Goal: Task Accomplishment & Management: Manage account settings

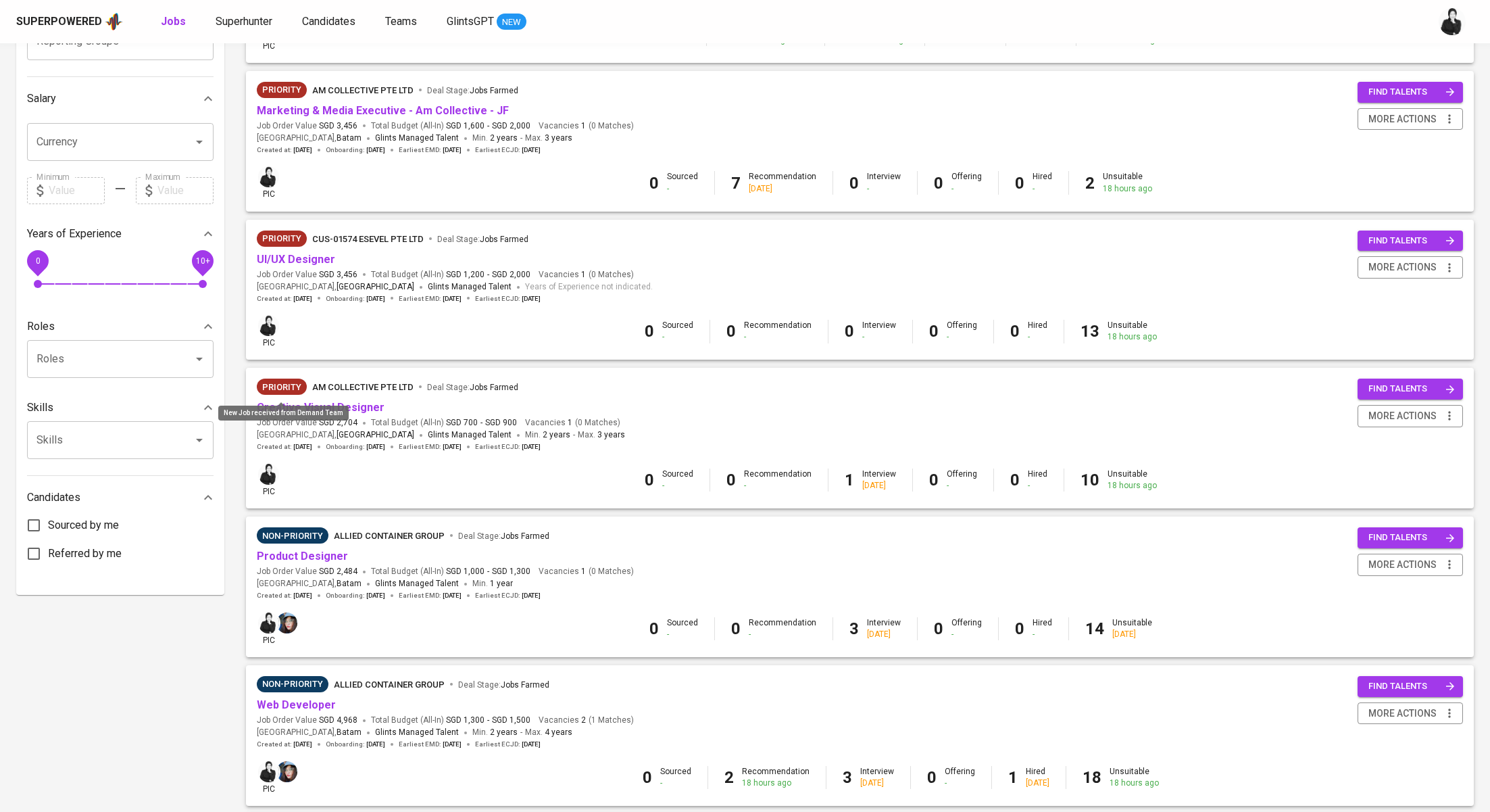
scroll to position [277, 0]
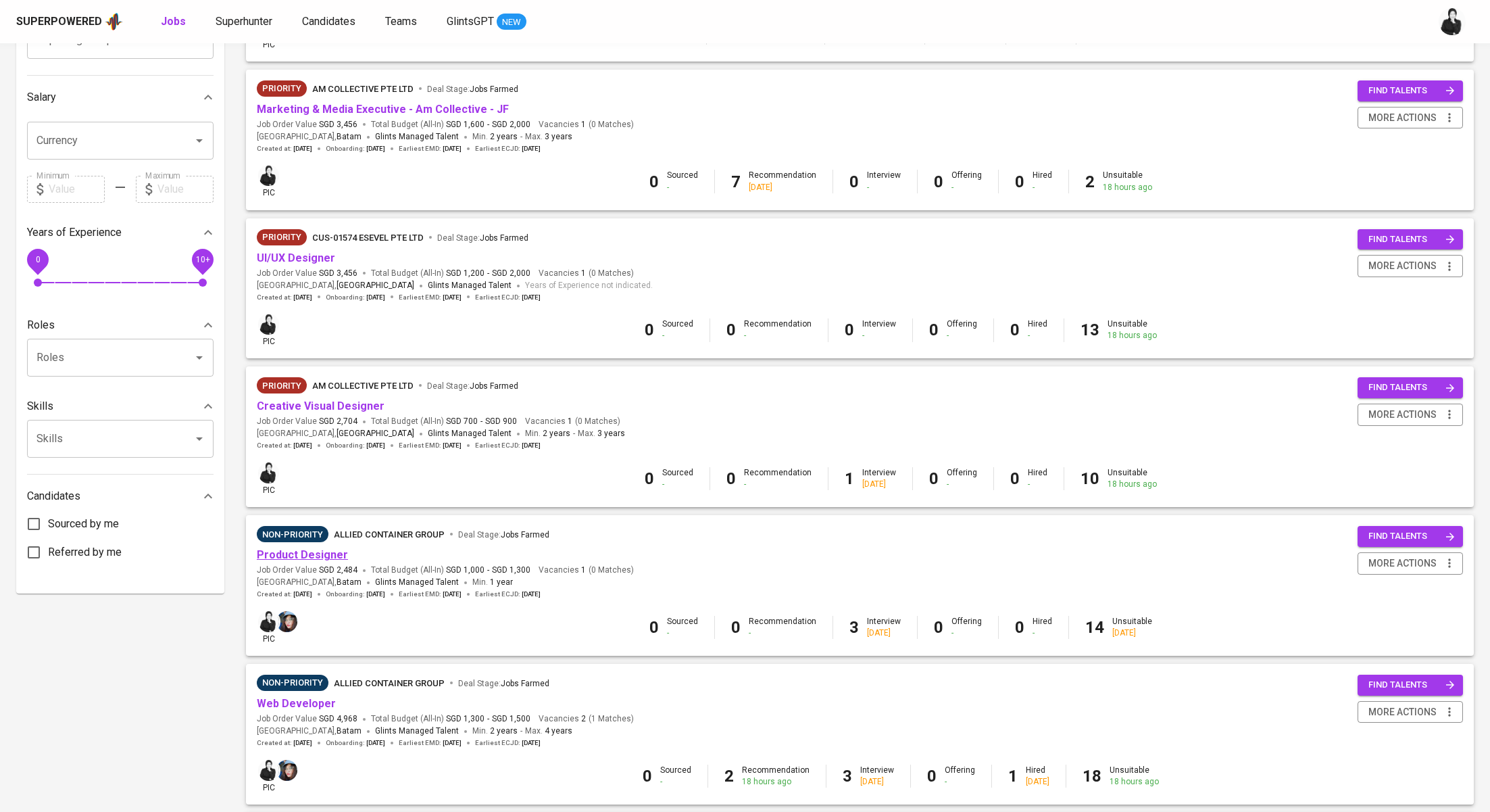
click at [335, 554] on link "Product Designer" at bounding box center [303, 554] width 91 height 13
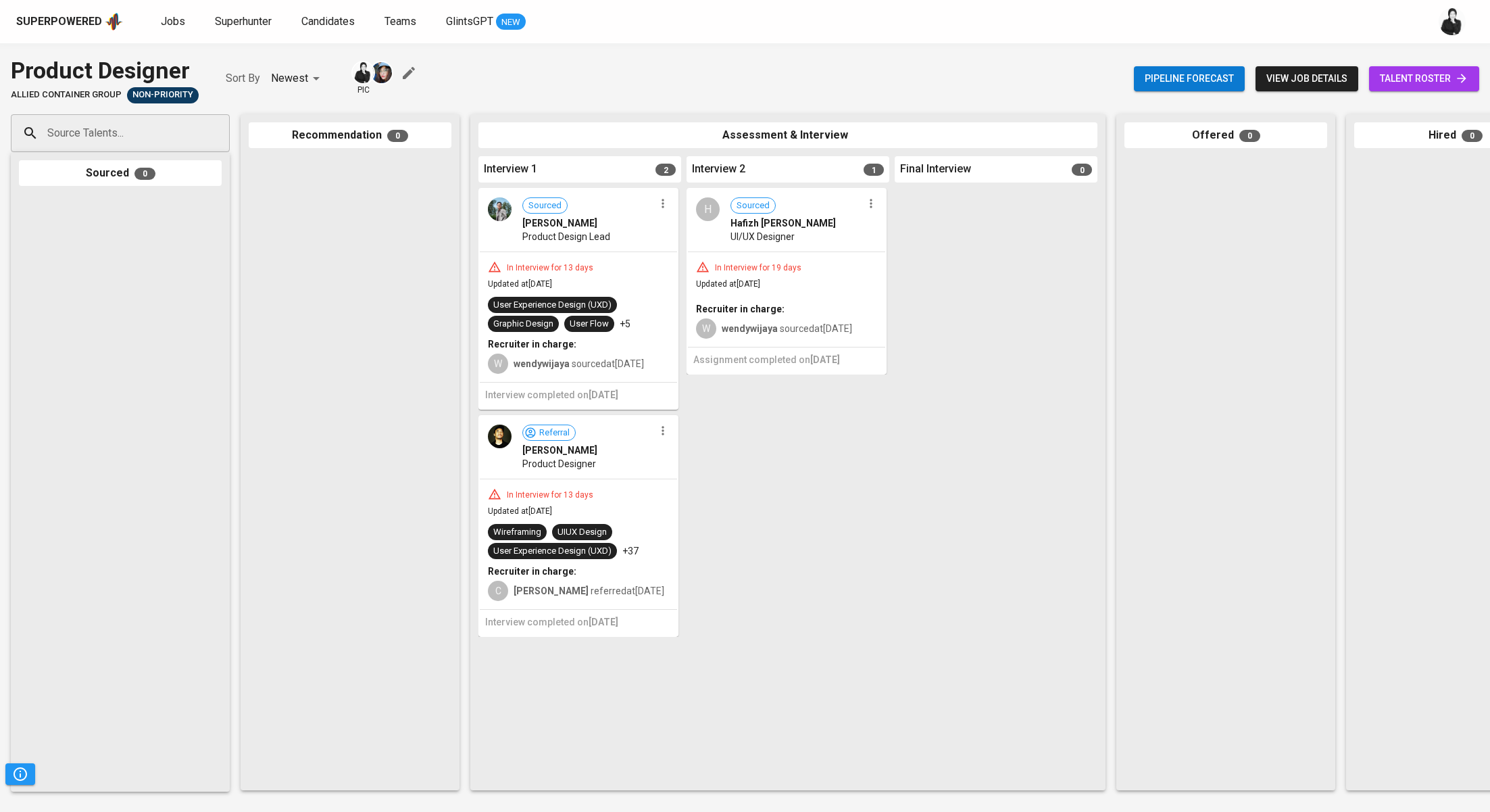
click at [1424, 82] on span "talent roster" at bounding box center [1424, 79] width 89 height 17
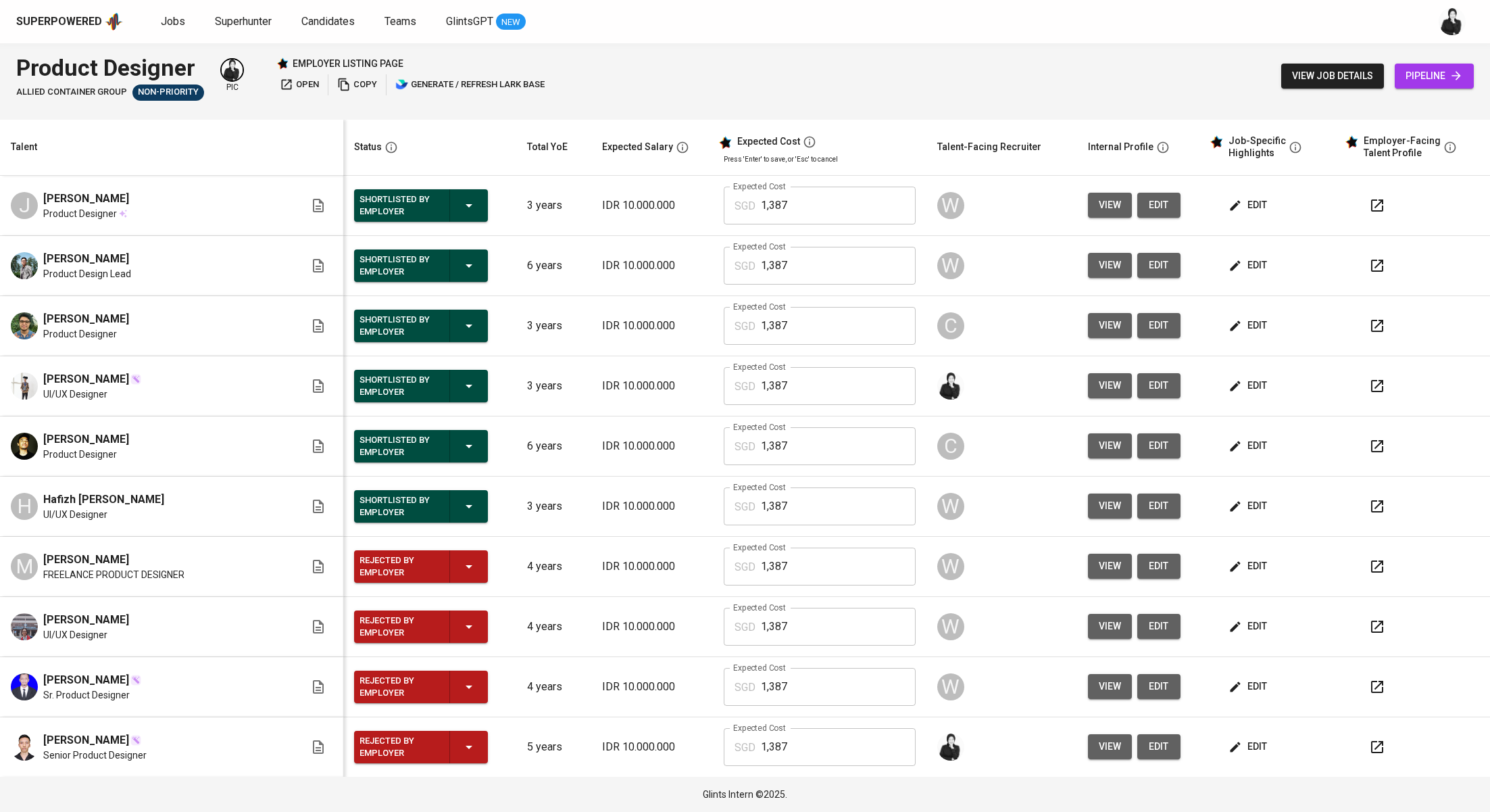
click at [423, 508] on div "Shortlisted by Employer" at bounding box center [421, 506] width 123 height 32
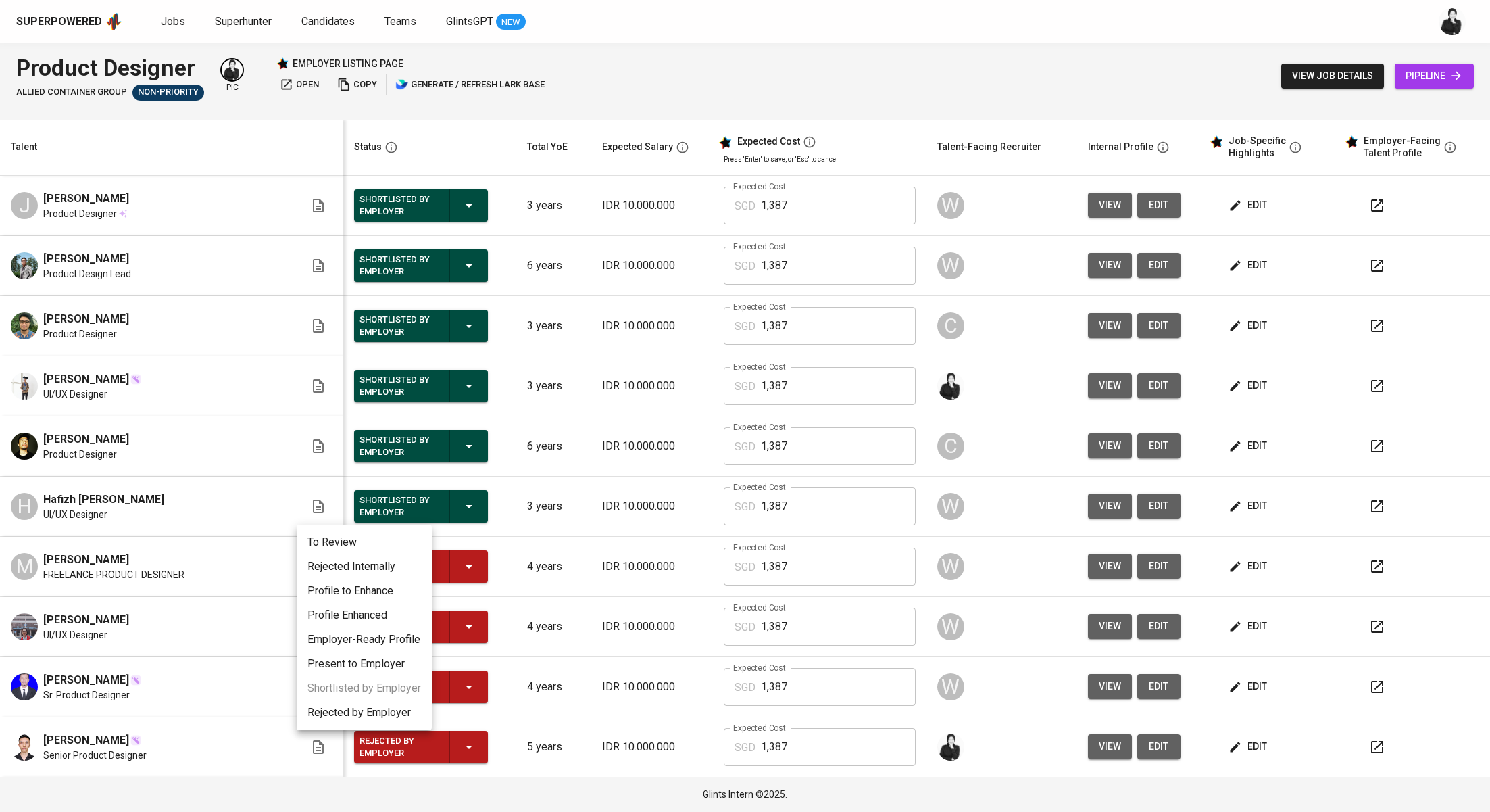
click at [408, 564] on li "Rejected Internally" at bounding box center [364, 566] width 135 height 24
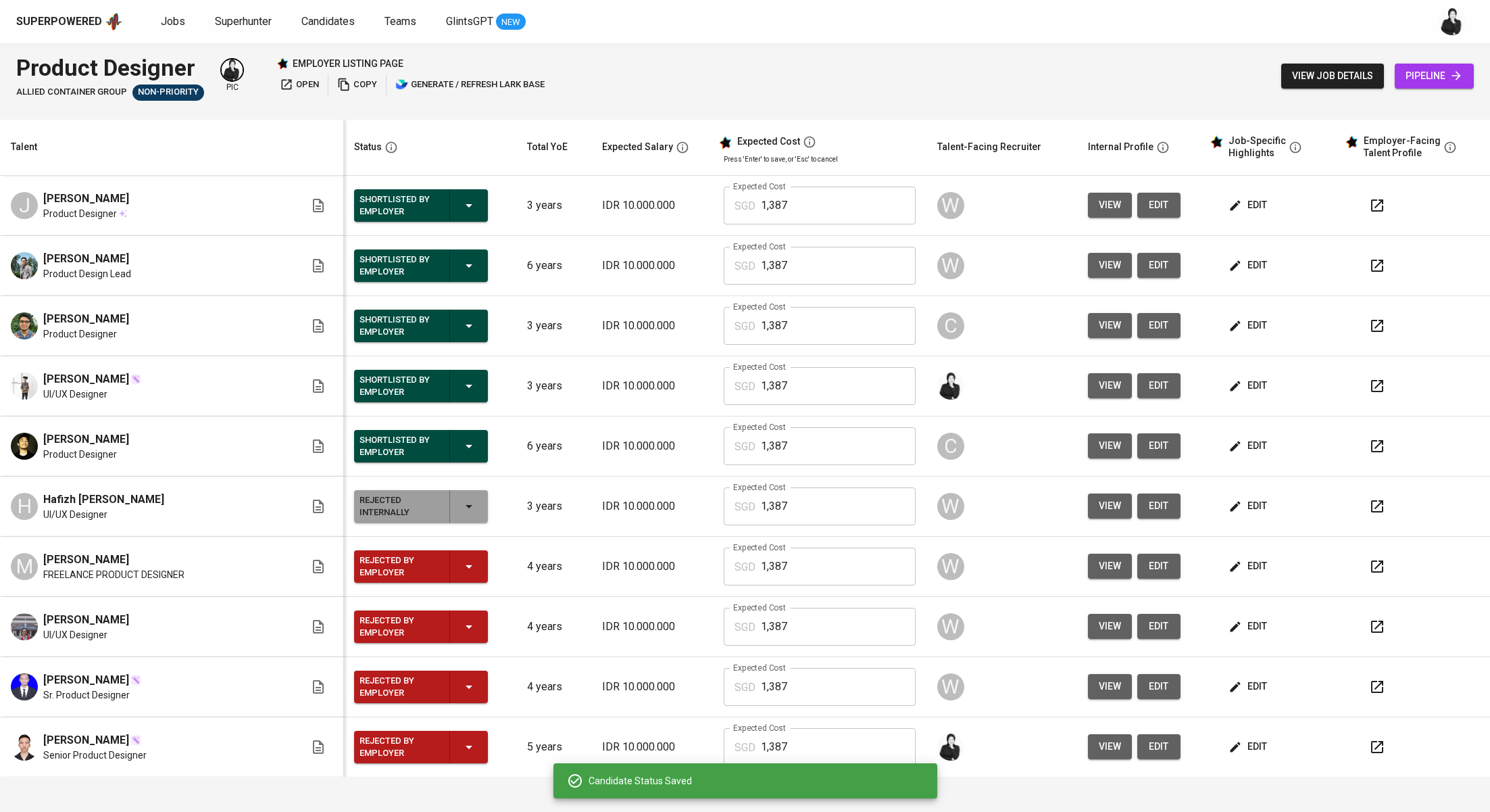
click at [461, 560] on icon "button" at bounding box center [469, 566] width 16 height 16
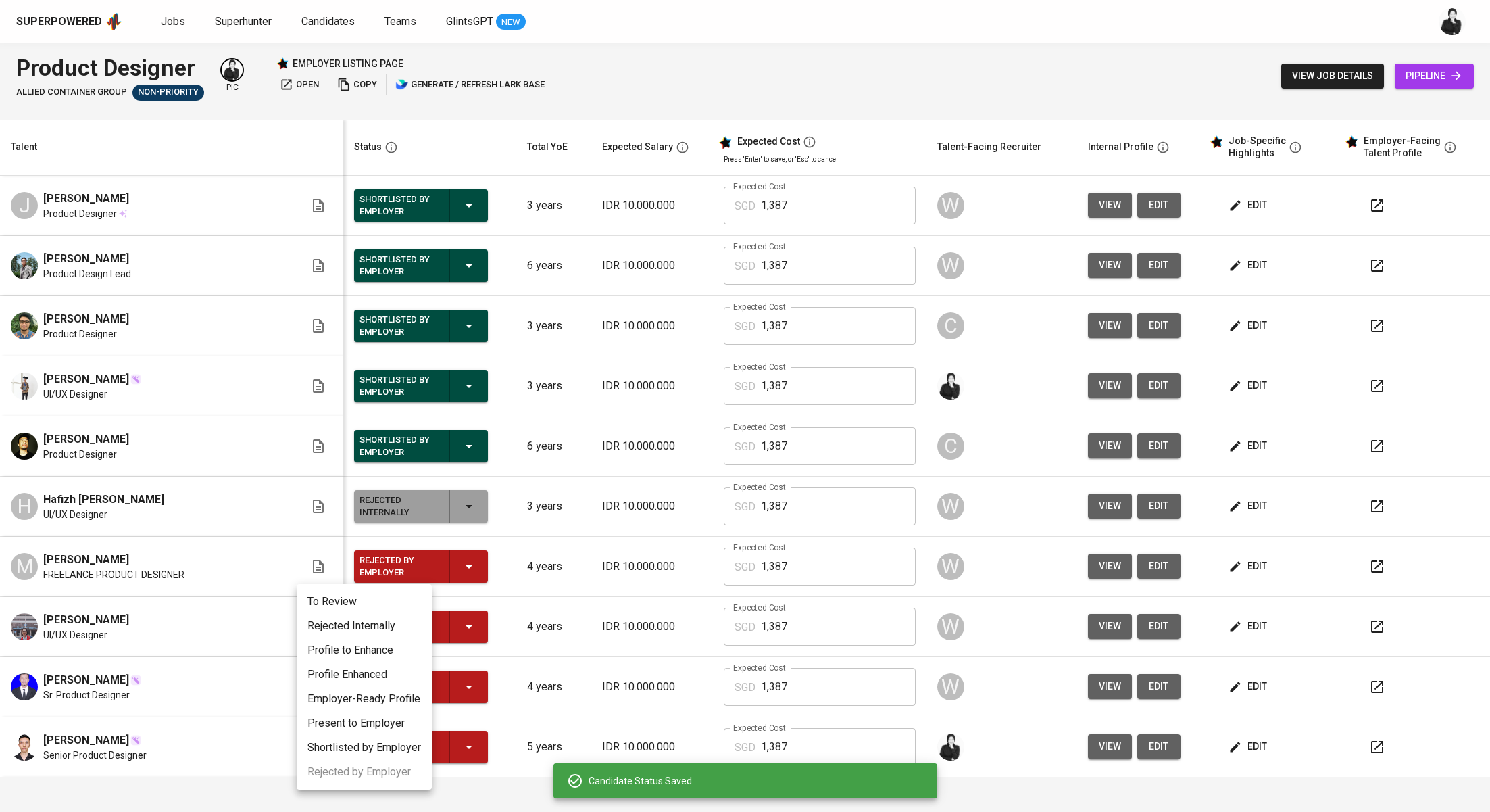
click at [374, 635] on li "Rejected Internally" at bounding box center [364, 625] width 135 height 24
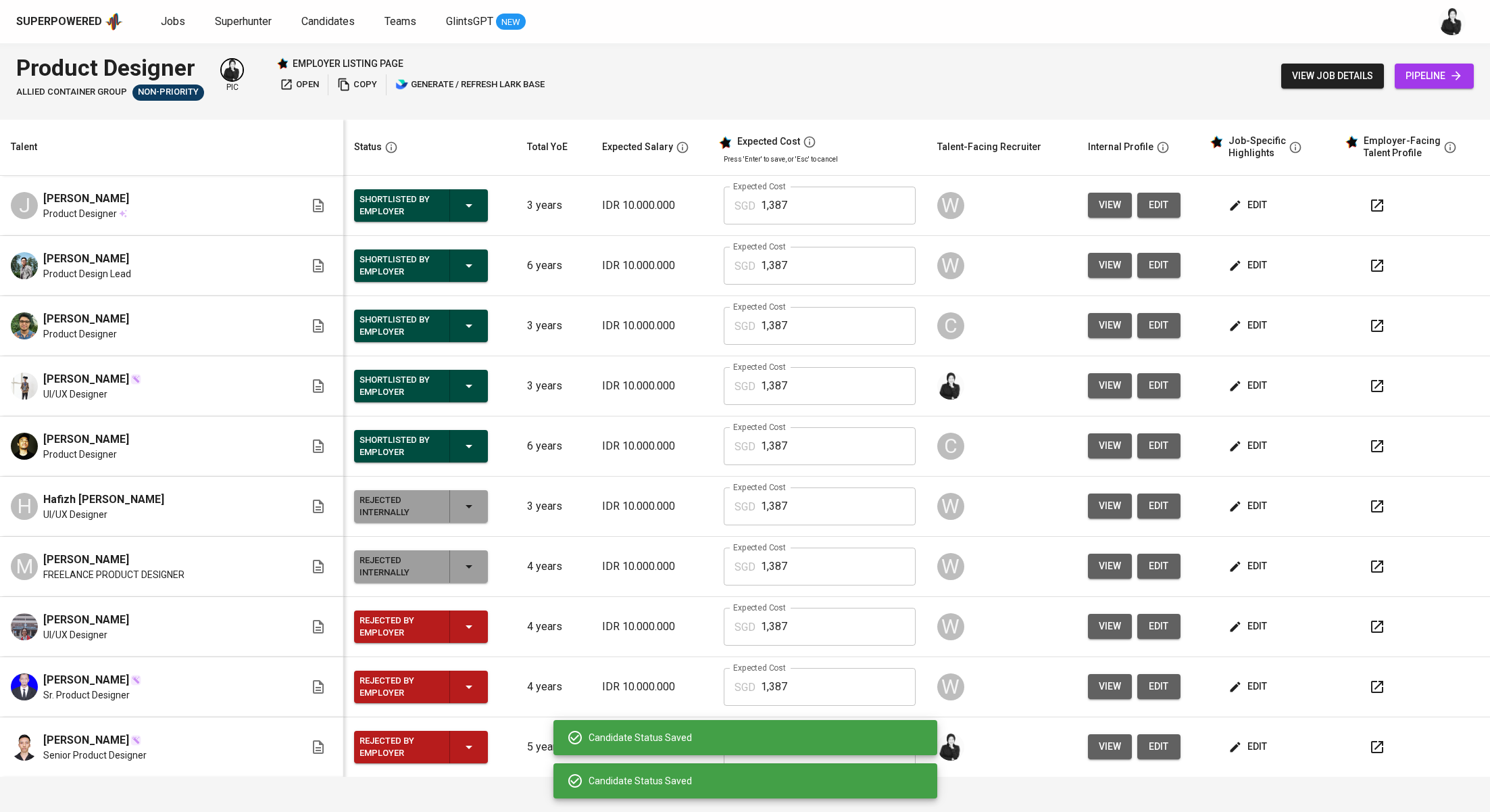
click at [461, 618] on icon "button" at bounding box center [469, 626] width 16 height 16
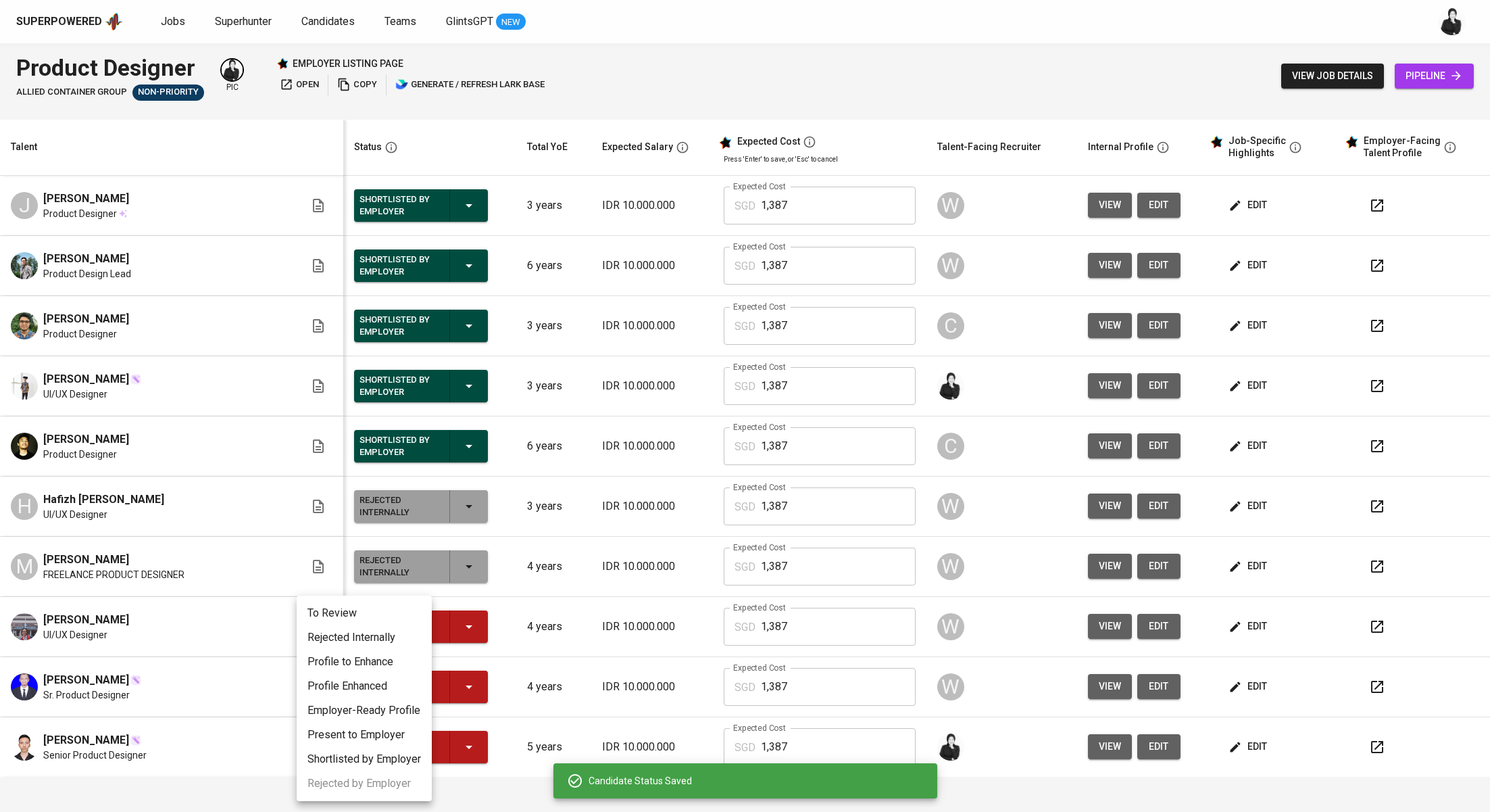
click at [390, 641] on li "Rejected Internally" at bounding box center [364, 637] width 135 height 24
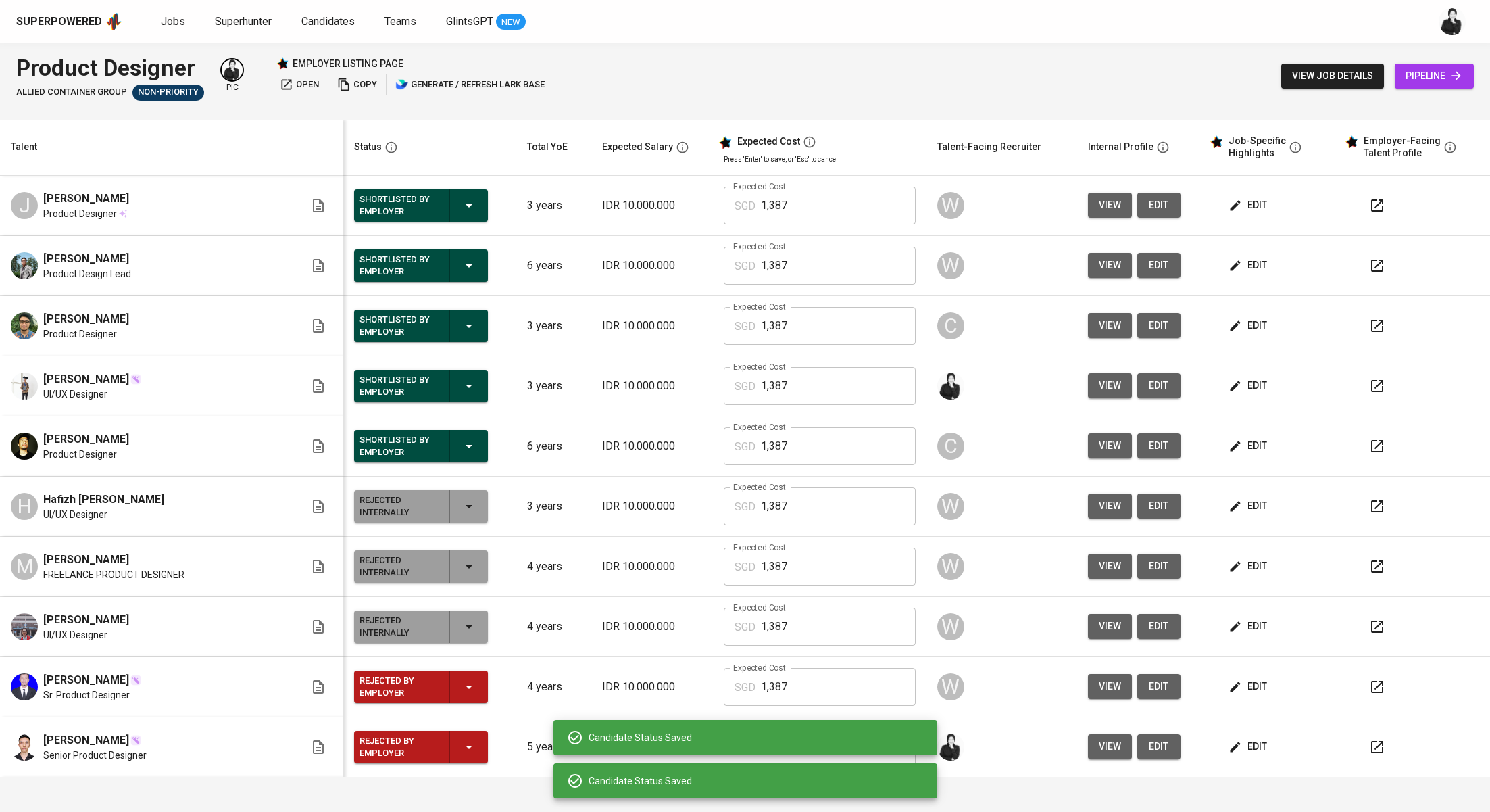
click at [461, 680] on icon "button" at bounding box center [469, 687] width 16 height 16
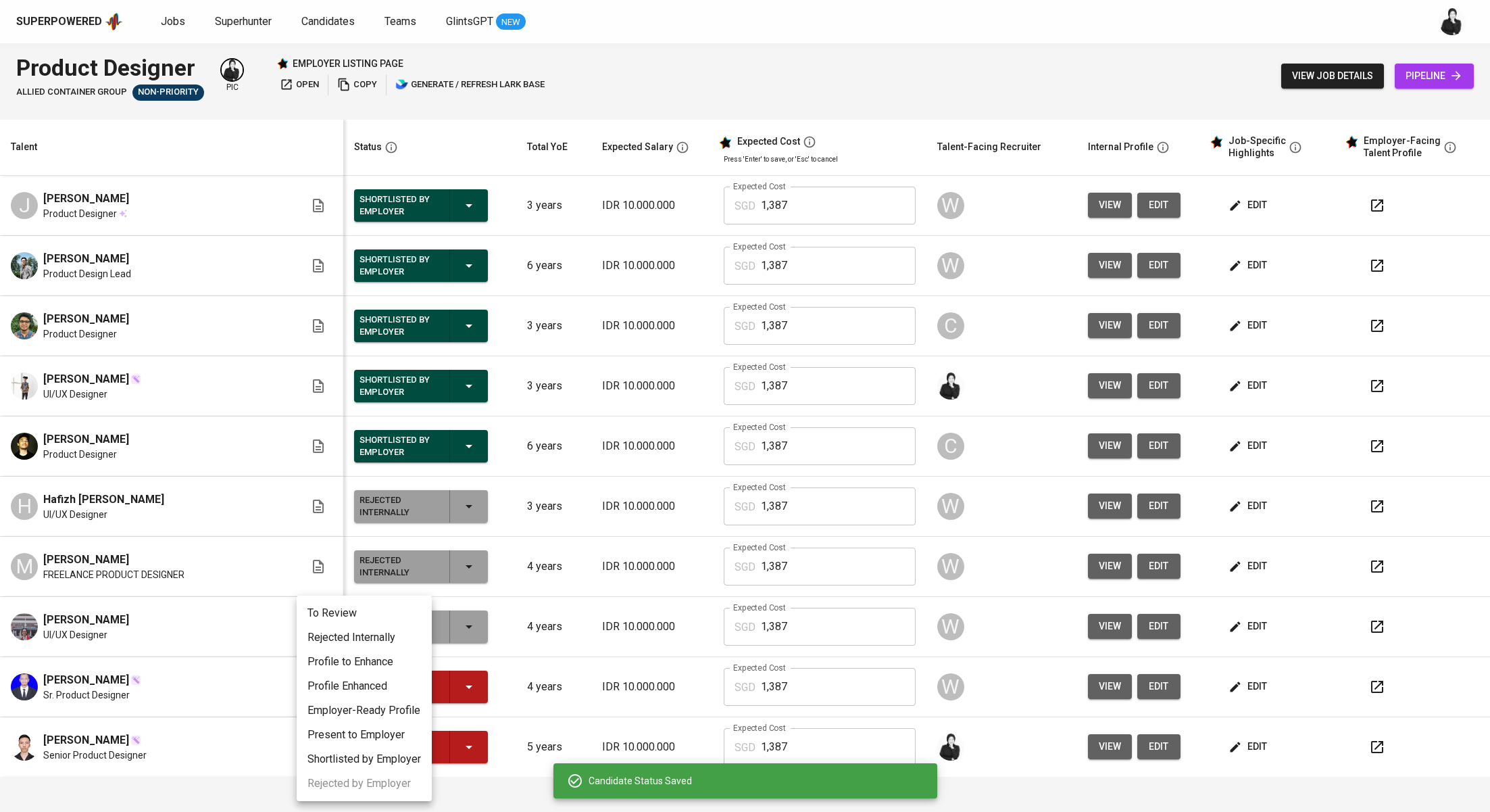
click at [400, 643] on li "Rejected Internally" at bounding box center [364, 637] width 135 height 24
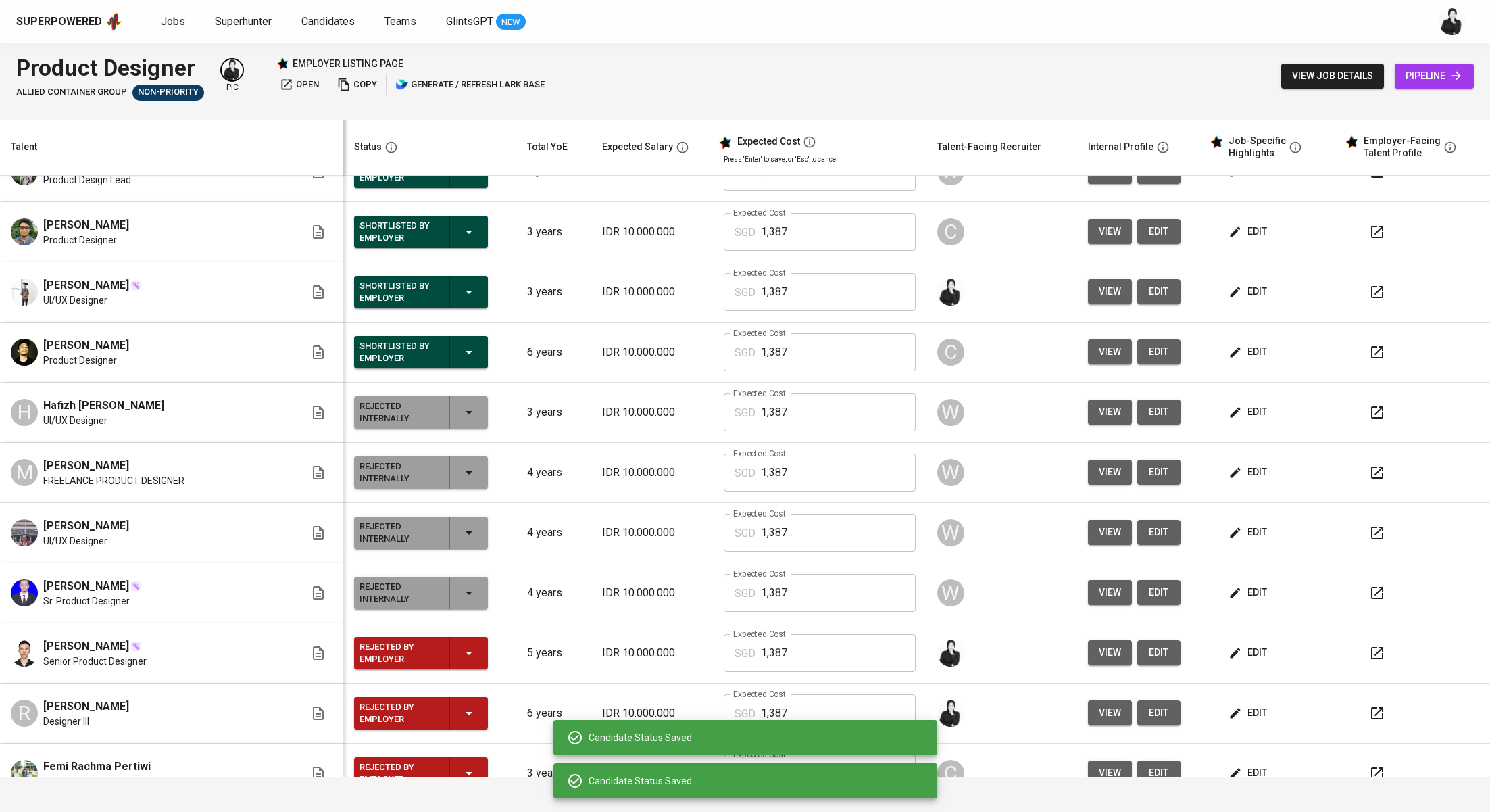
scroll to position [104, 0]
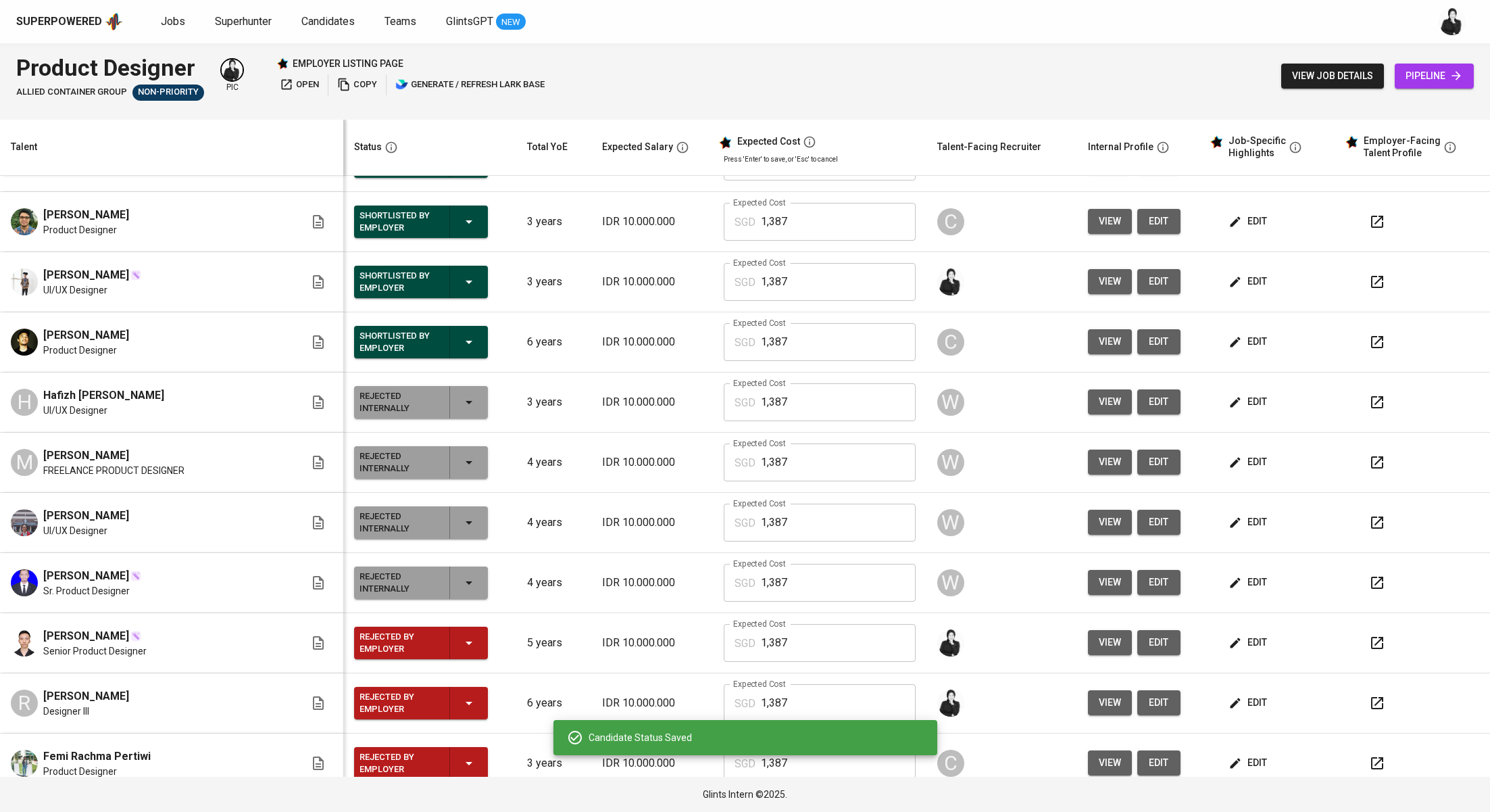
click at [461, 635] on icon "button" at bounding box center [469, 643] width 16 height 16
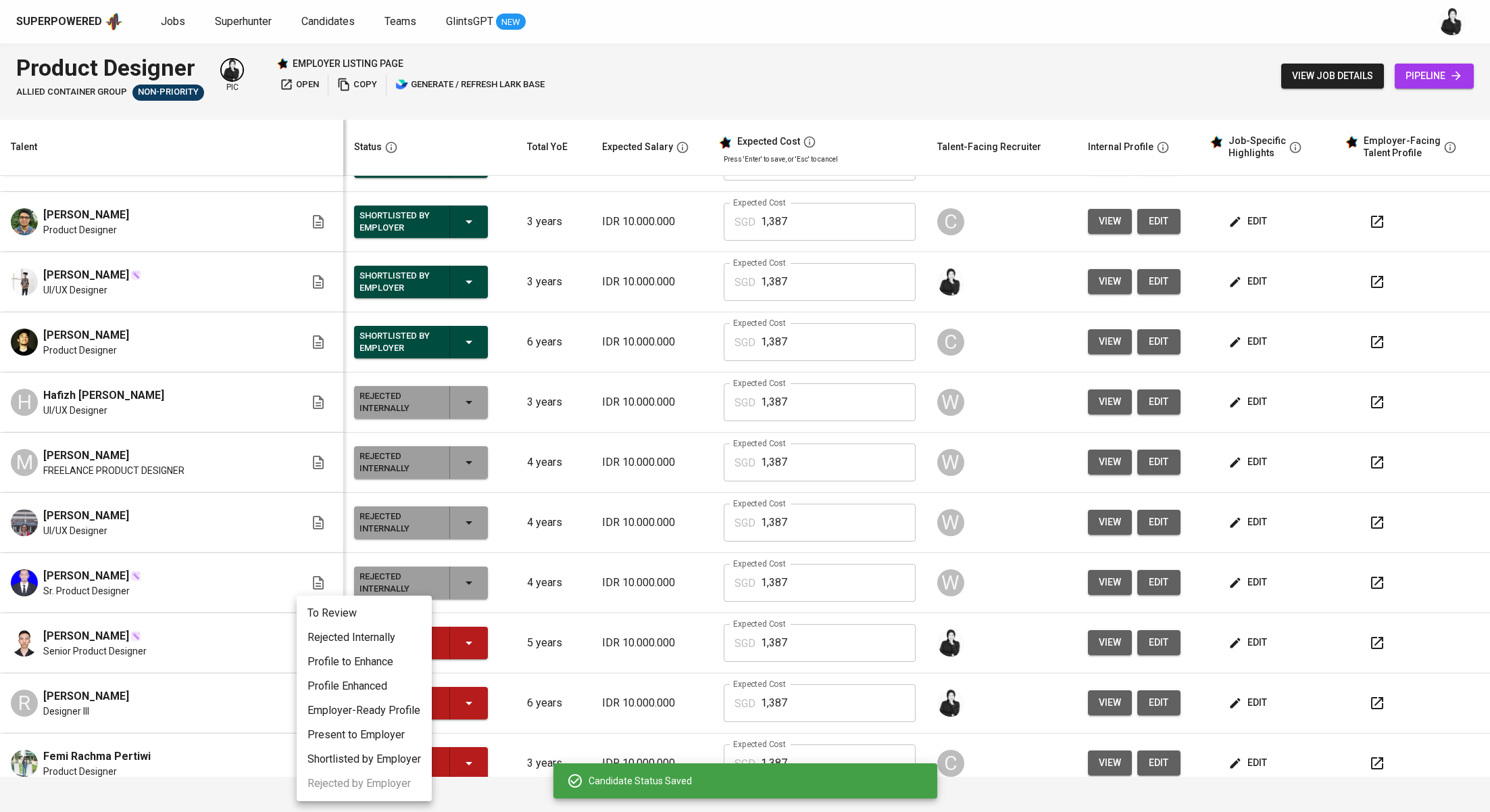
click at [394, 643] on li "Rejected Internally" at bounding box center [364, 637] width 135 height 24
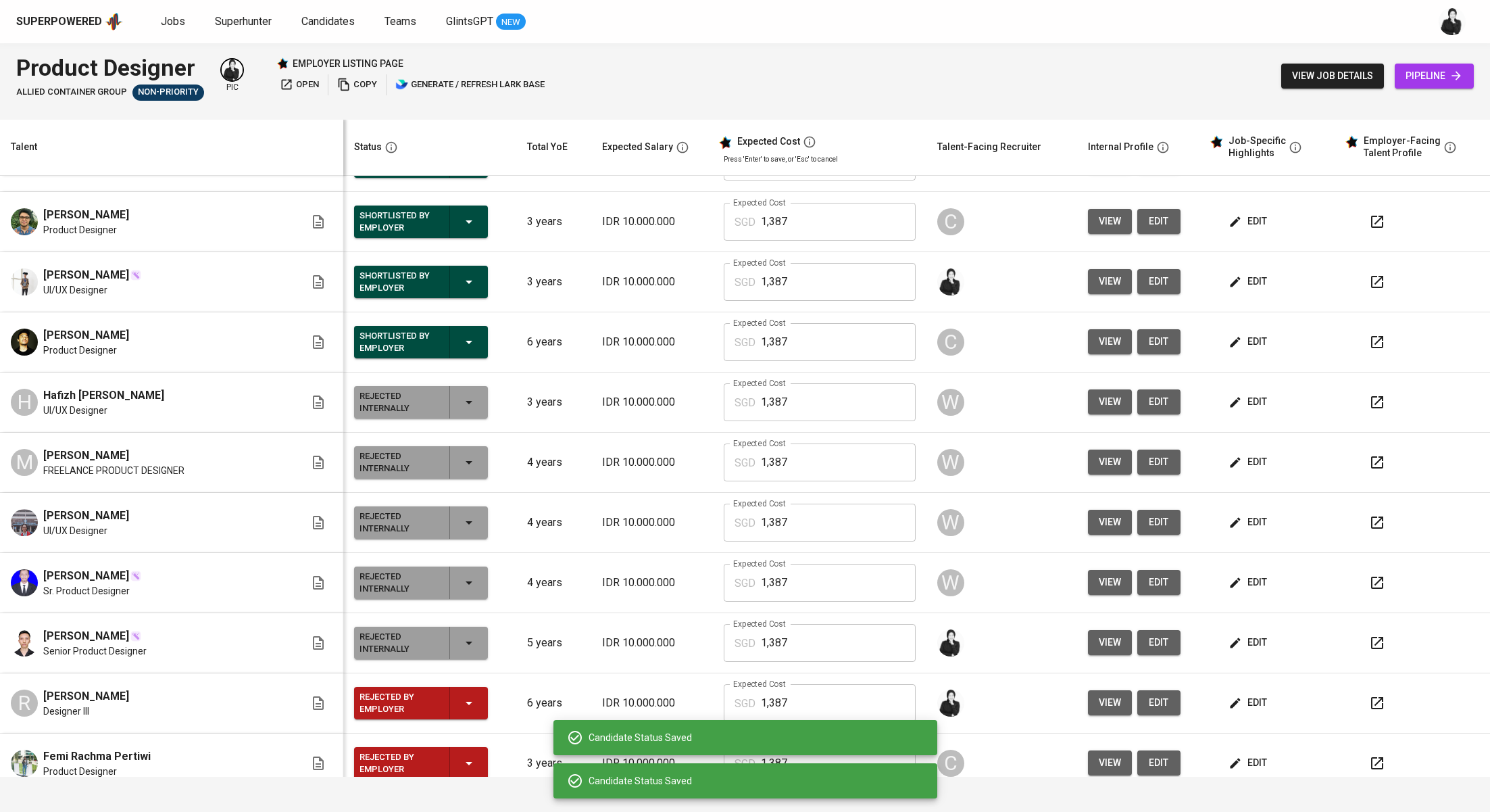
click at [461, 706] on icon "button" at bounding box center [469, 702] width 16 height 16
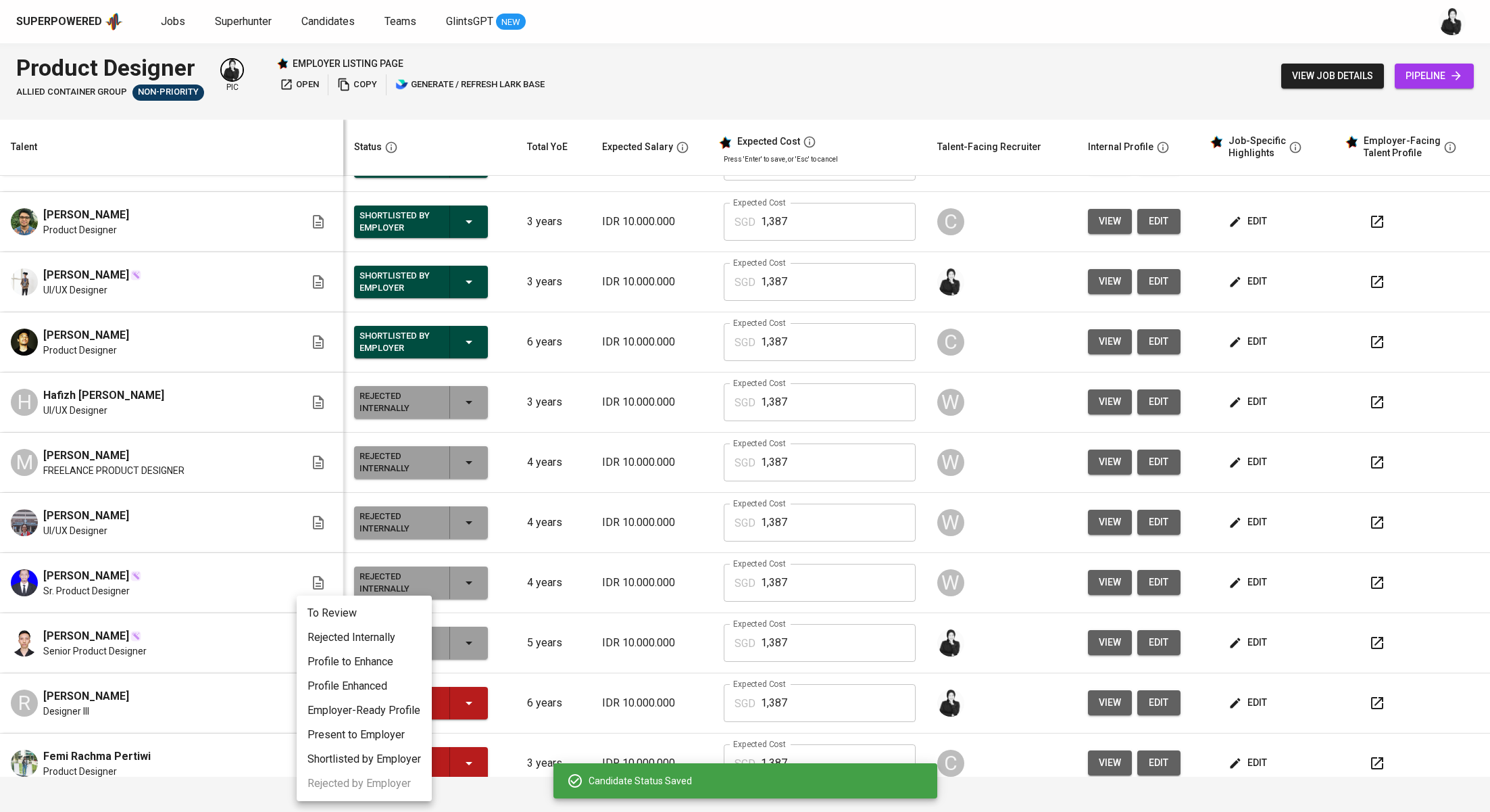
click at [387, 632] on li "Rejected Internally" at bounding box center [364, 637] width 135 height 24
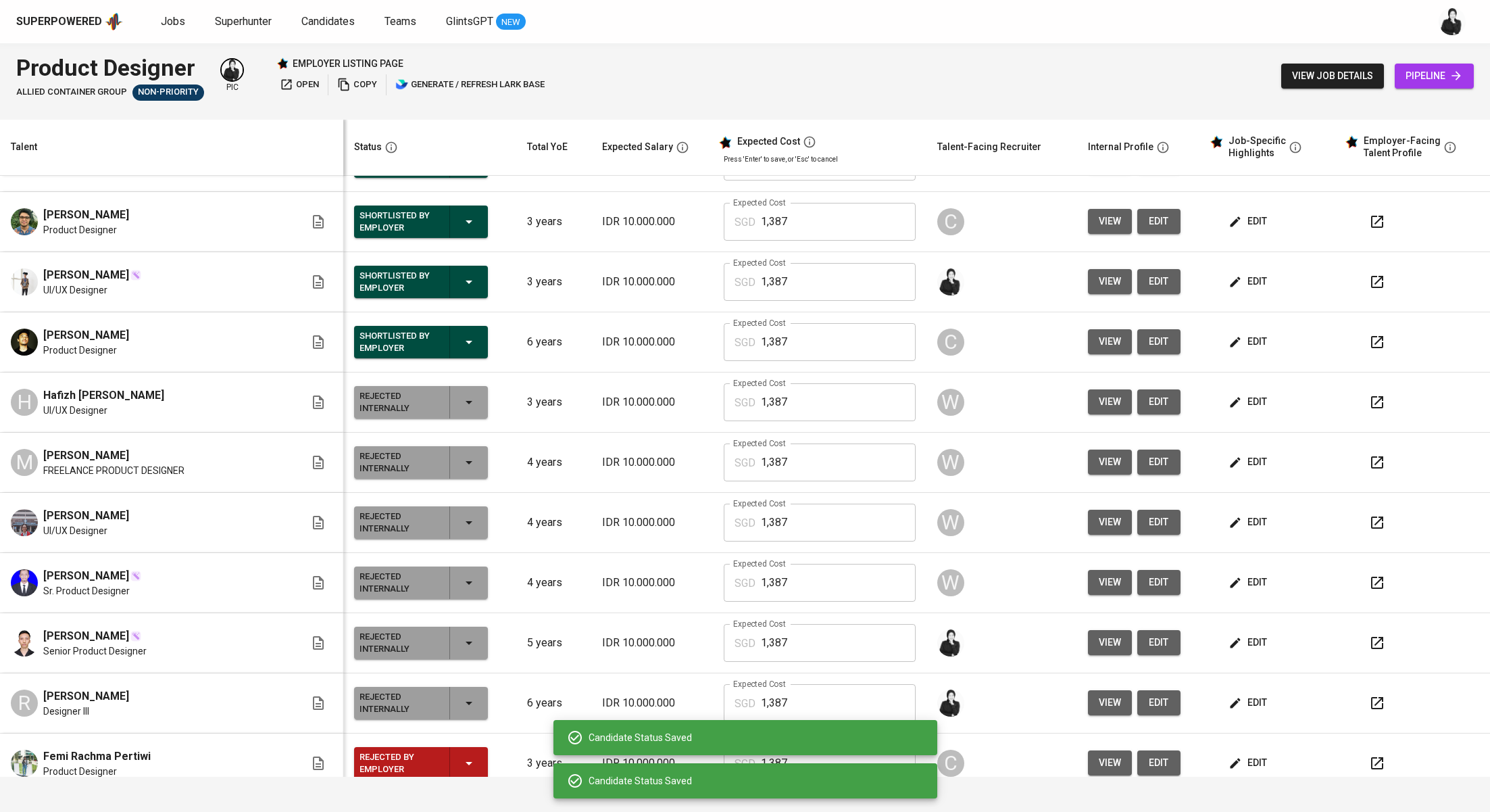
scroll to position [201, 0]
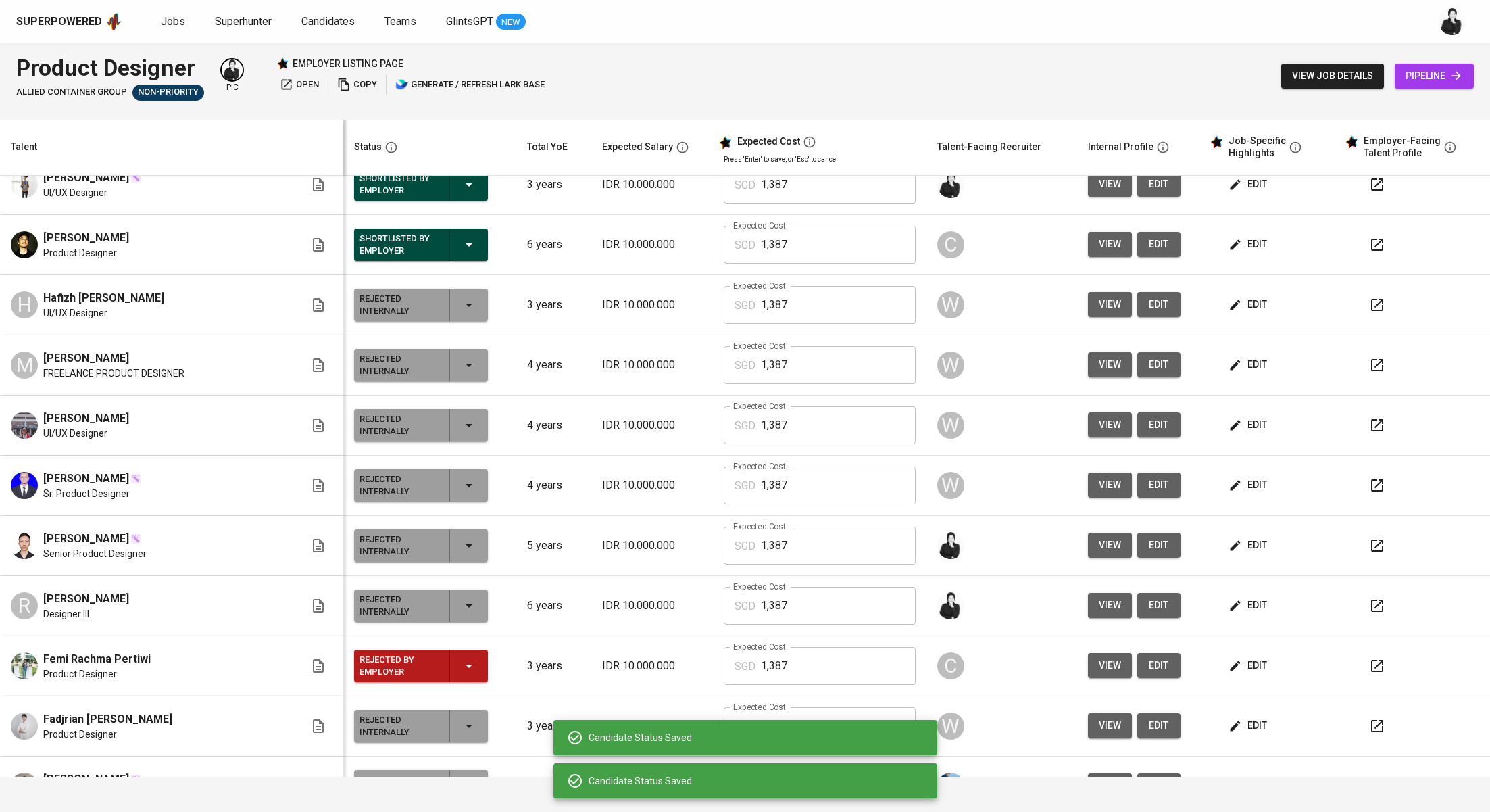
click at [461, 660] on icon "button" at bounding box center [469, 665] width 16 height 16
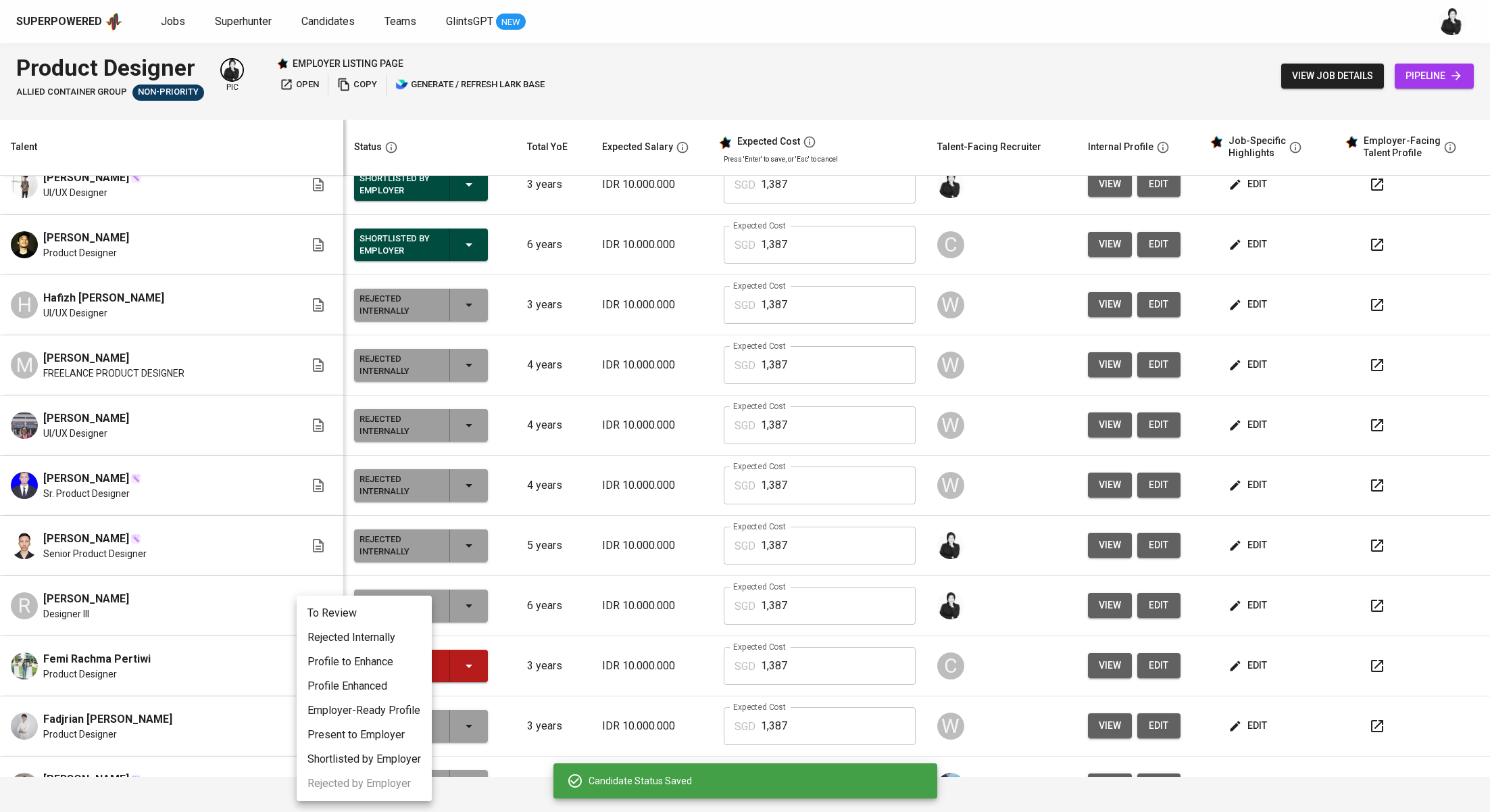
click at [376, 633] on li "Rejected Internally" at bounding box center [364, 637] width 135 height 24
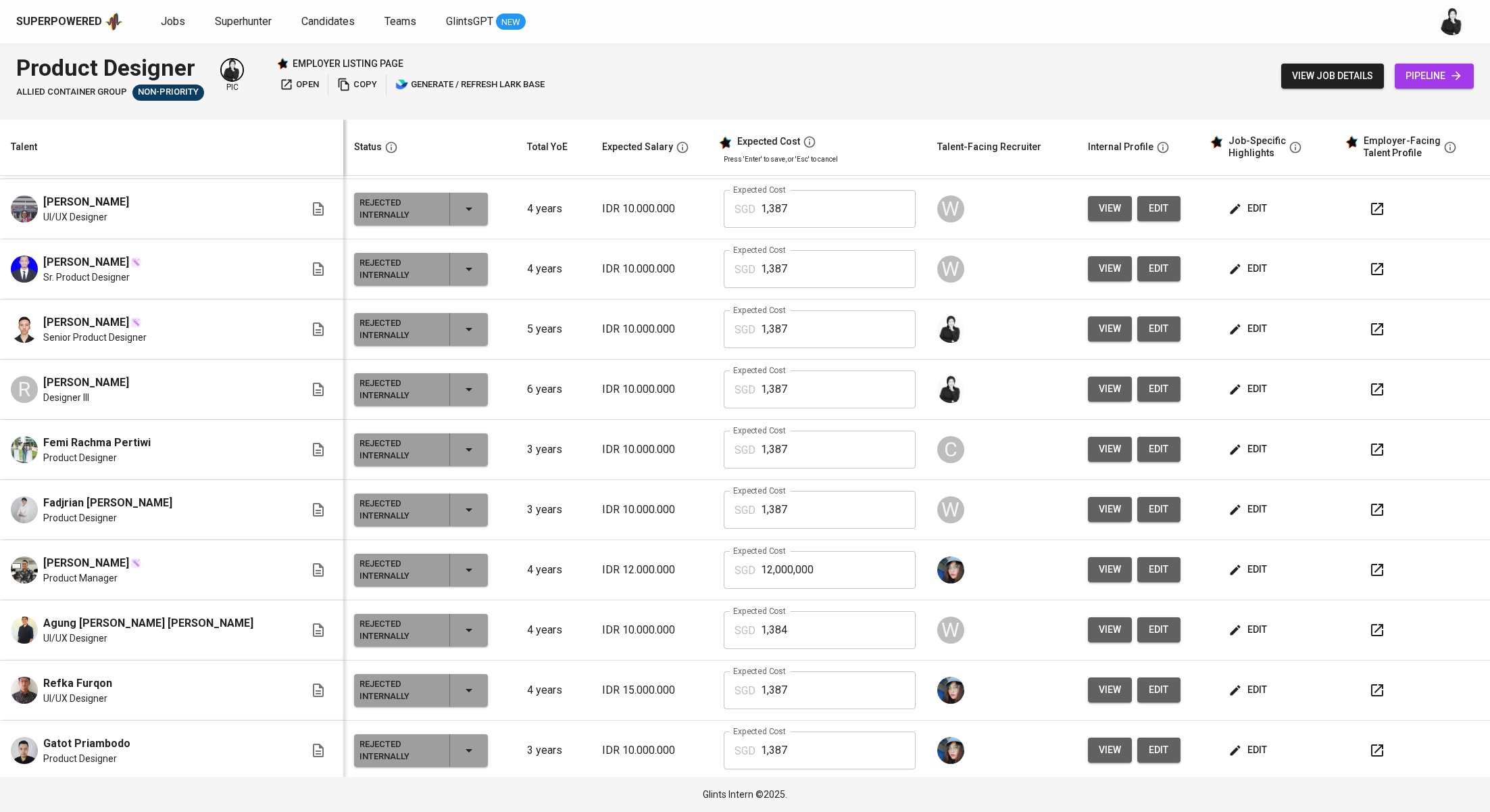
scroll to position [0, 0]
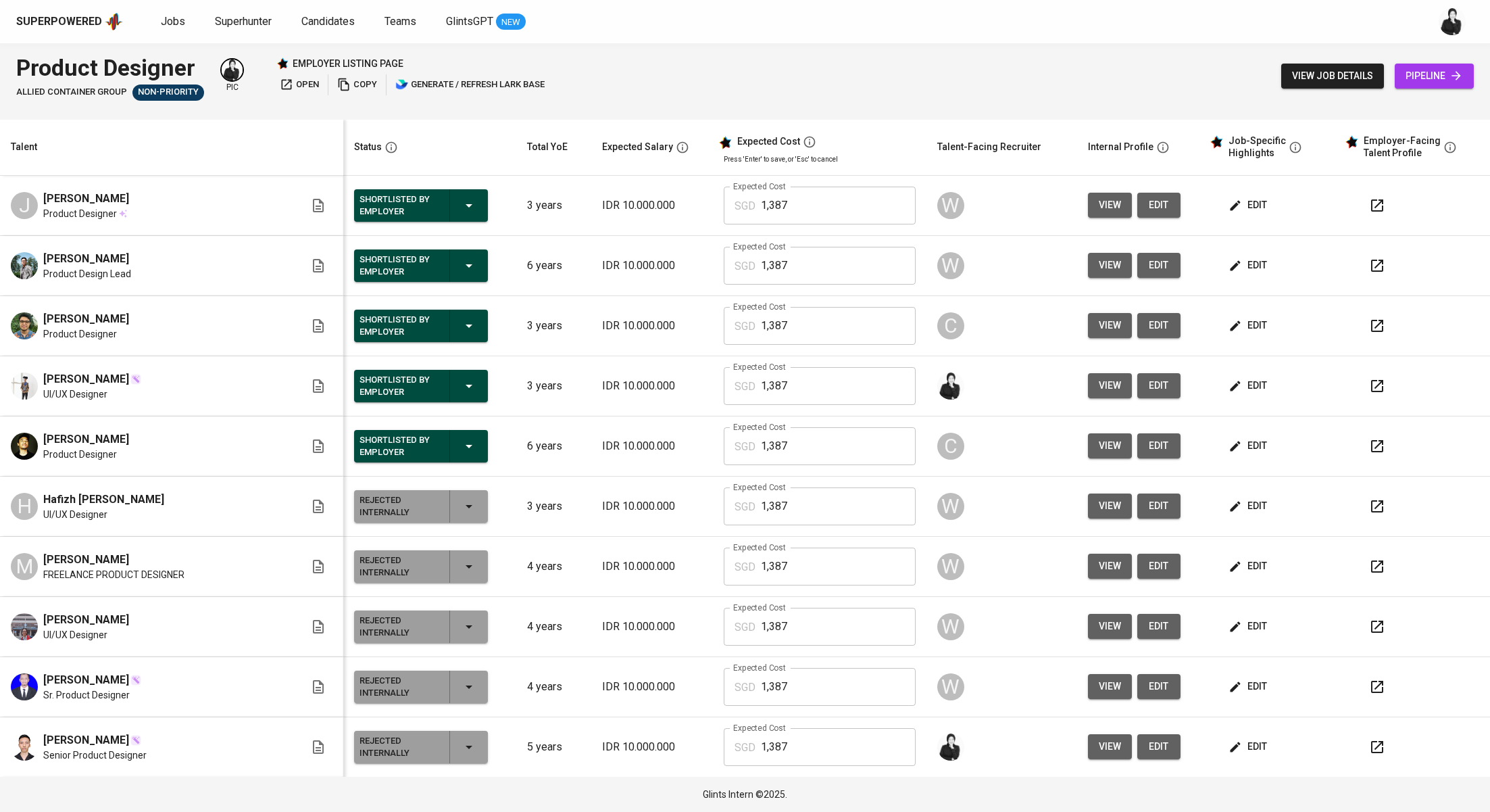
click at [410, 255] on div "Shortlisted by Employer" at bounding box center [421, 265] width 123 height 32
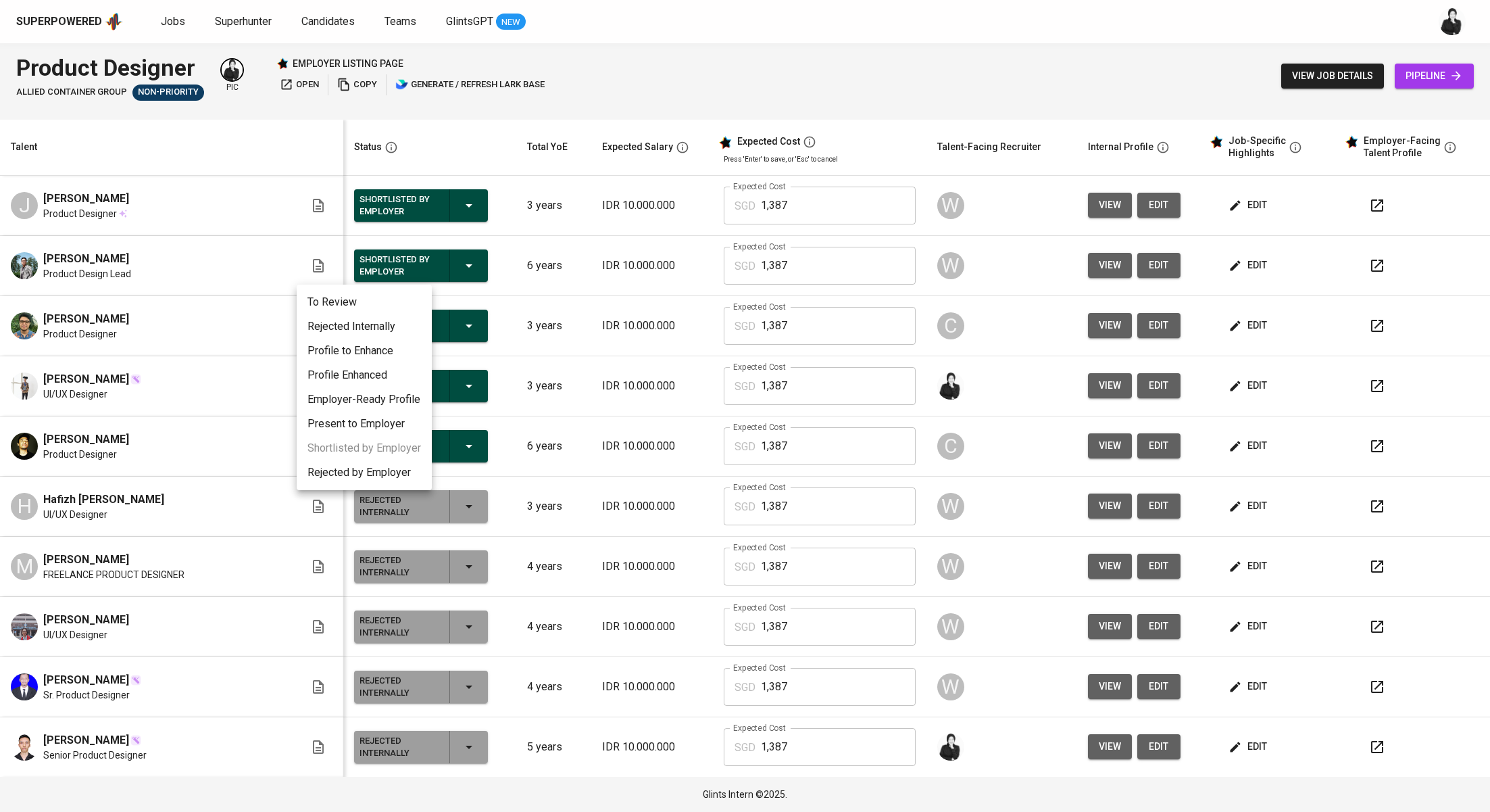
click at [513, 319] on div at bounding box center [745, 406] width 1490 height 812
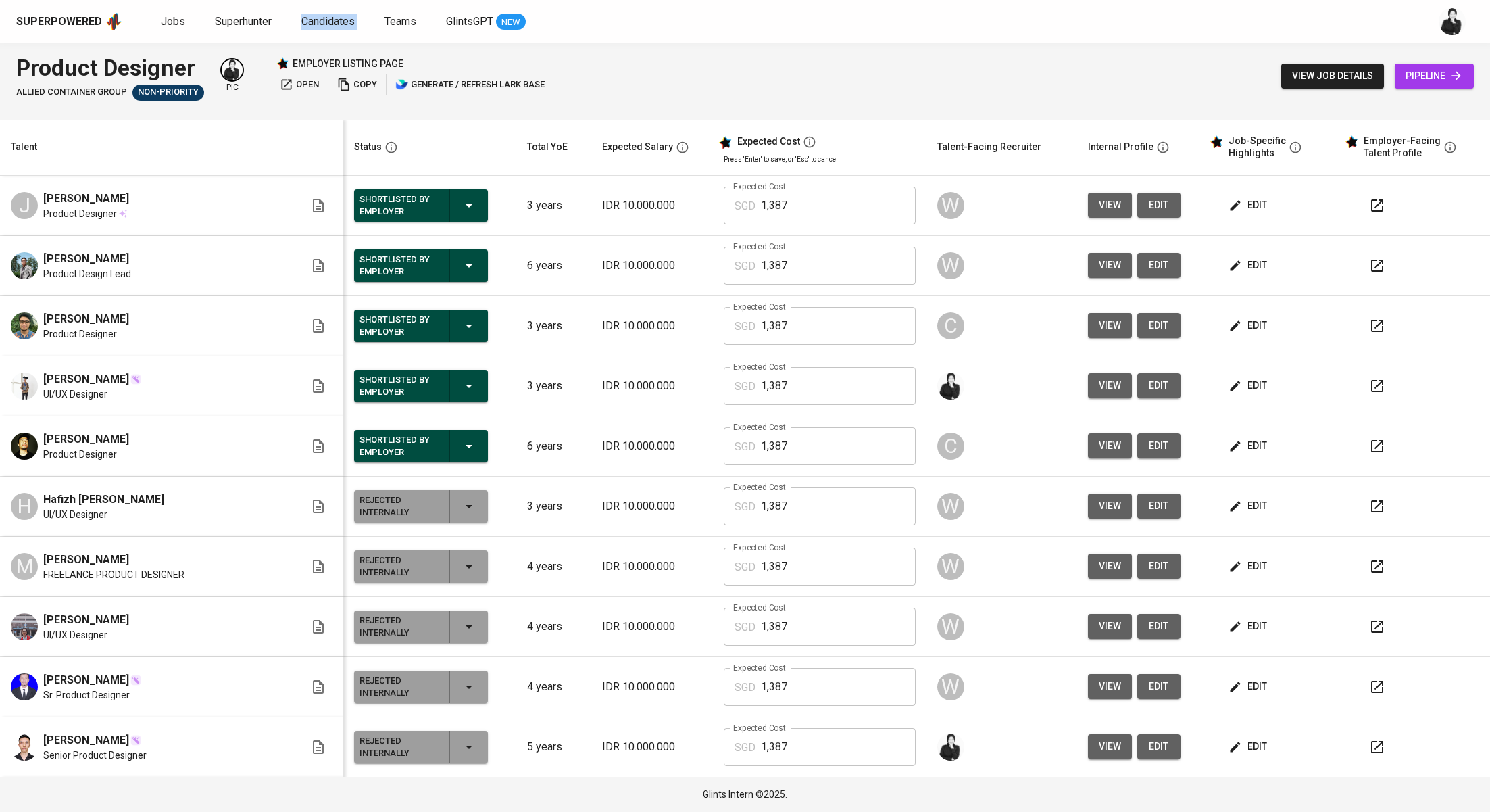
click at [1369, 388] on icon "button" at bounding box center [1377, 386] width 16 height 16
drag, startPoint x: 132, startPoint y: 198, endPoint x: 44, endPoint y: 198, distance: 88.0
click at [44, 198] on div "J Jacqlyn Liusdya Product Designer" at bounding box center [158, 205] width 294 height 30
copy span "Jacqlyn Liusdya"
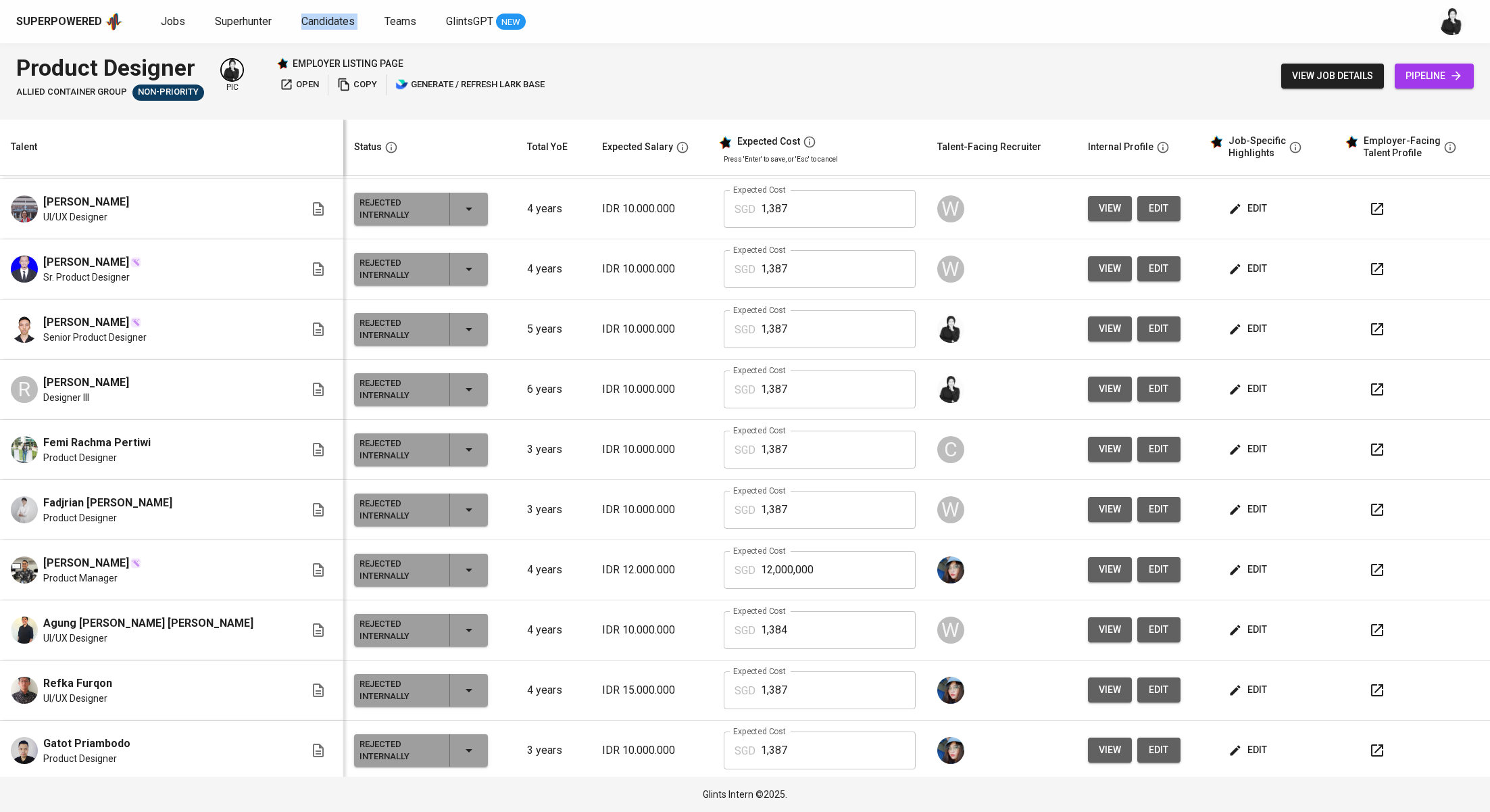
scroll to position [67, 0]
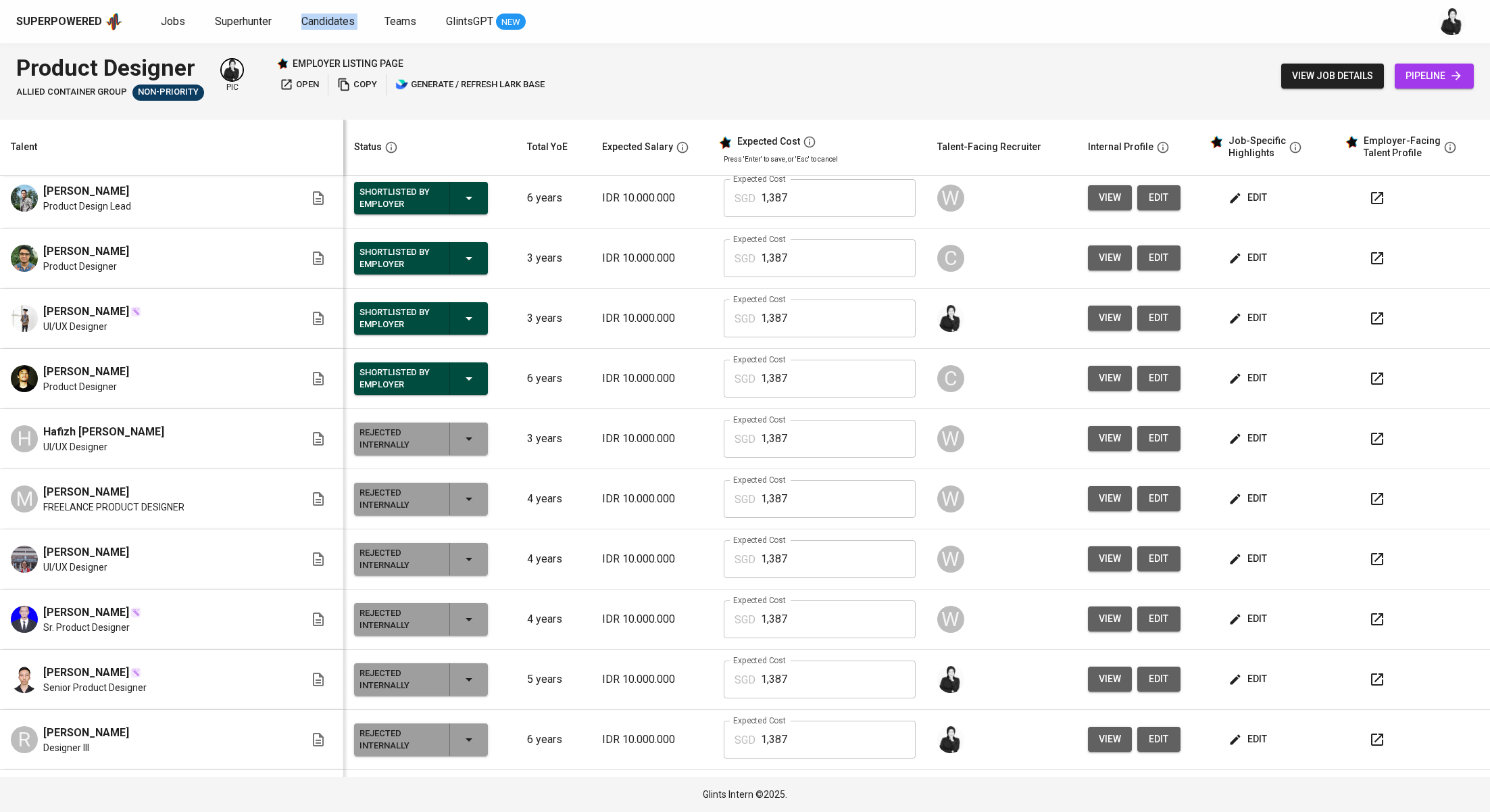
drag, startPoint x: 150, startPoint y: 247, endPoint x: 34, endPoint y: 251, distance: 116.1
click at [34, 251] on div "Rahman Ramadhan Product Designer" at bounding box center [158, 258] width 294 height 30
copy span "Rahman Ramadhan"
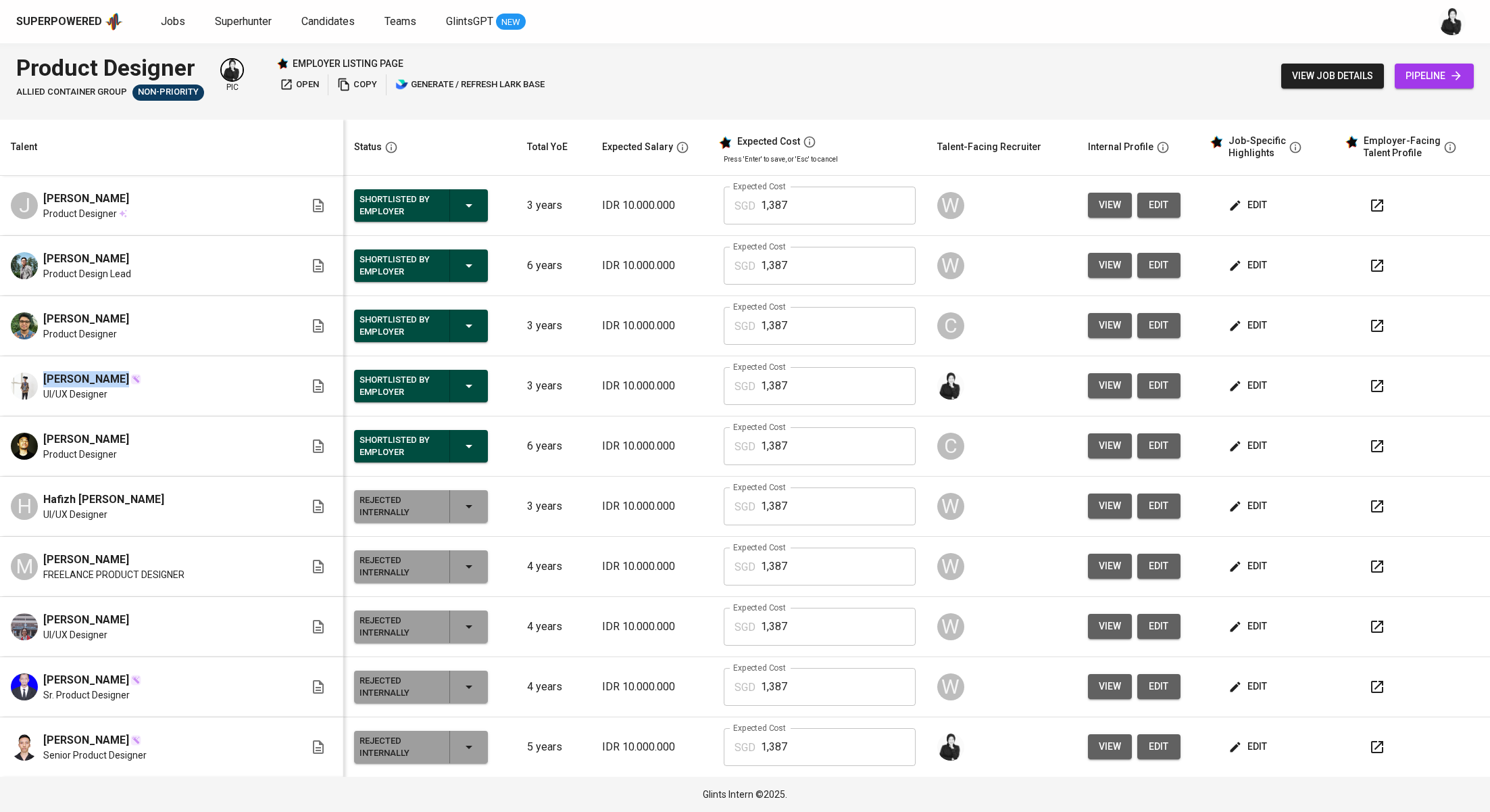
drag, startPoint x: 107, startPoint y: 378, endPoint x: 37, endPoint y: 375, distance: 70.1
click at [37, 375] on div "Hilarius Bryan UI/UX Designer" at bounding box center [158, 386] width 294 height 30
click at [130, 383] on img at bounding box center [136, 379] width 11 height 11
drag, startPoint x: 111, startPoint y: 379, endPoint x: 42, endPoint y: 382, distance: 69.1
click at [42, 382] on div "Hilarius Bryan UI/UX Designer" at bounding box center [158, 386] width 294 height 30
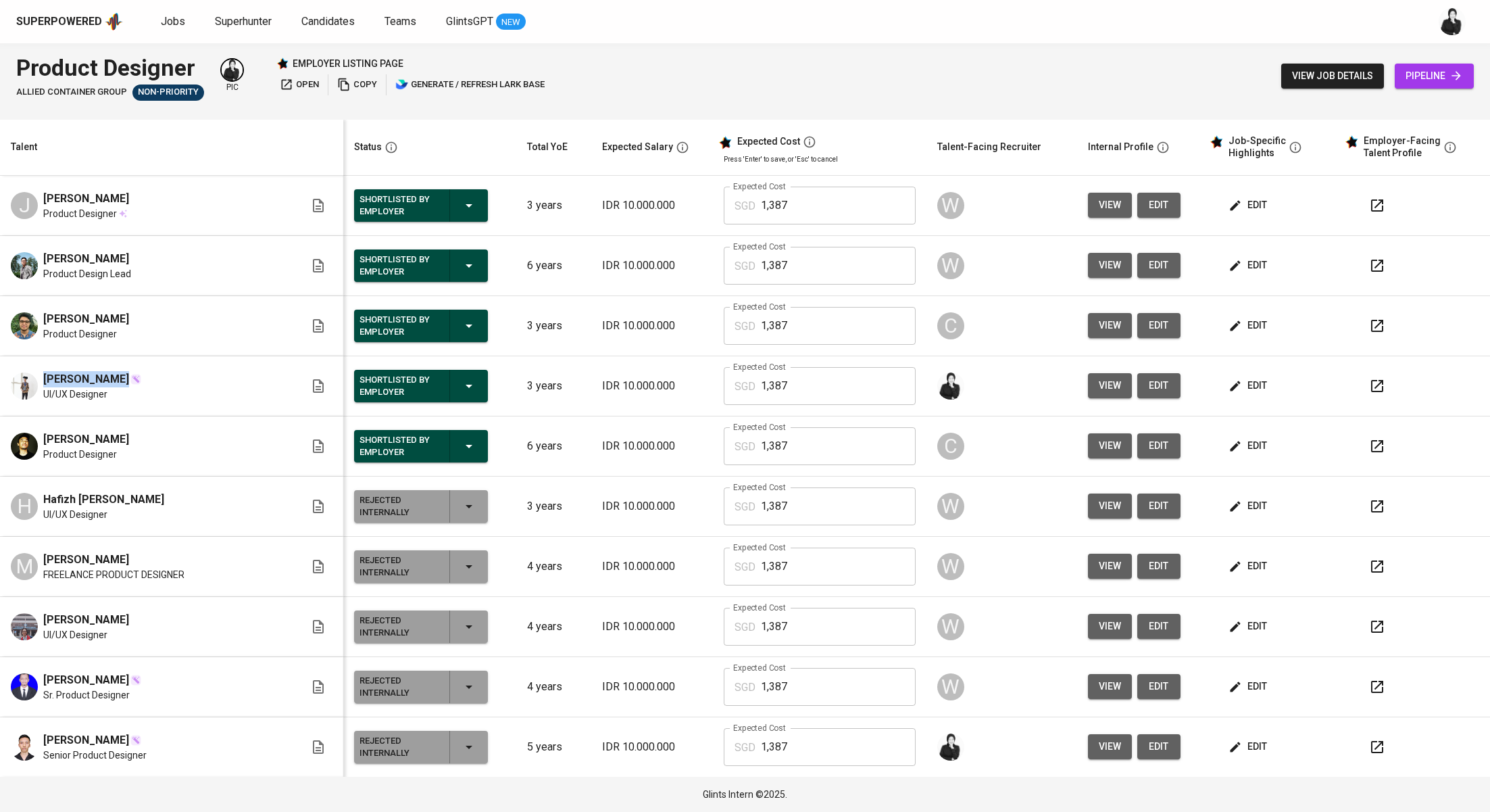
copy span "Hilarius Bryan"
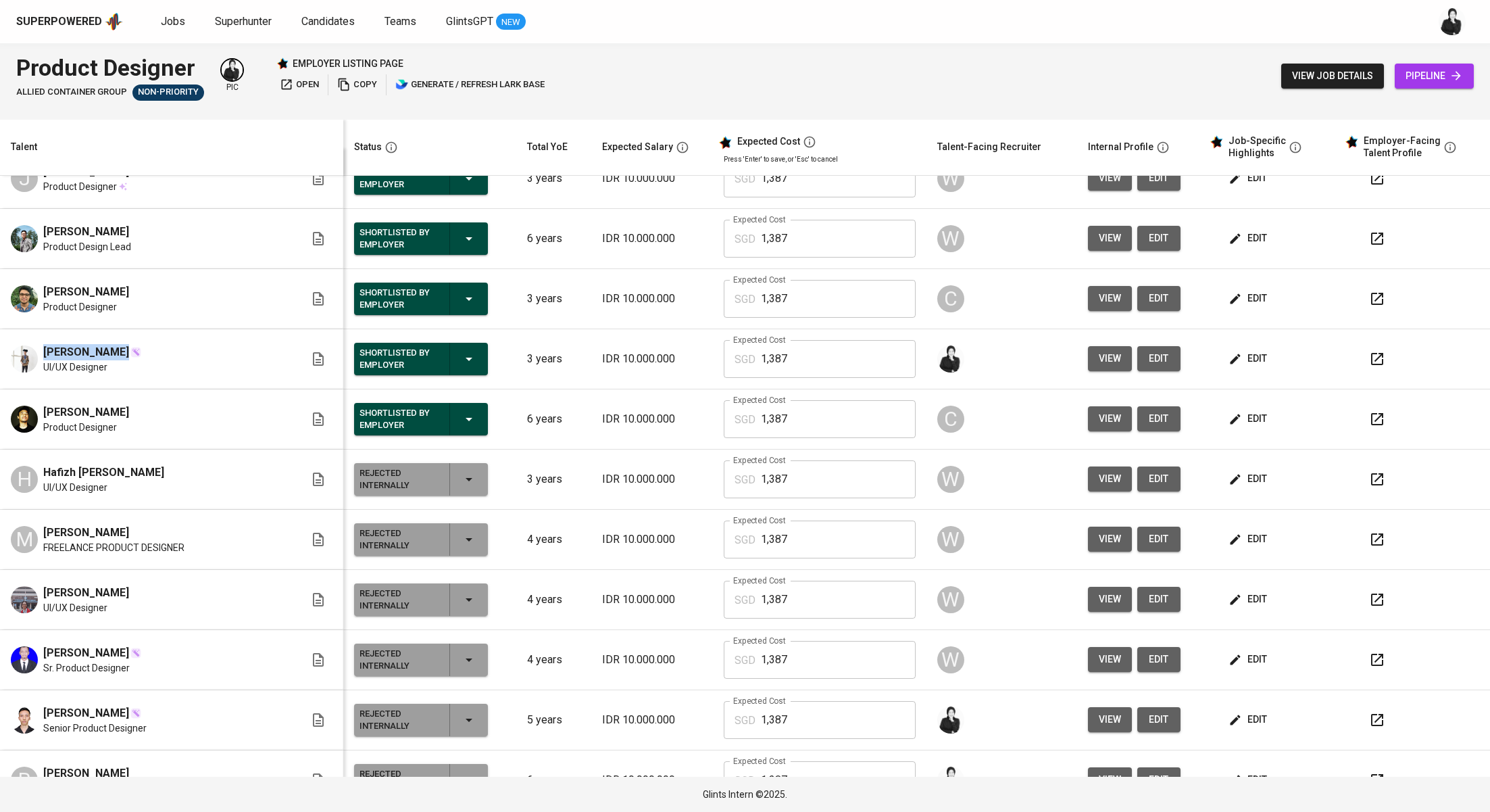
scroll to position [32, 0]
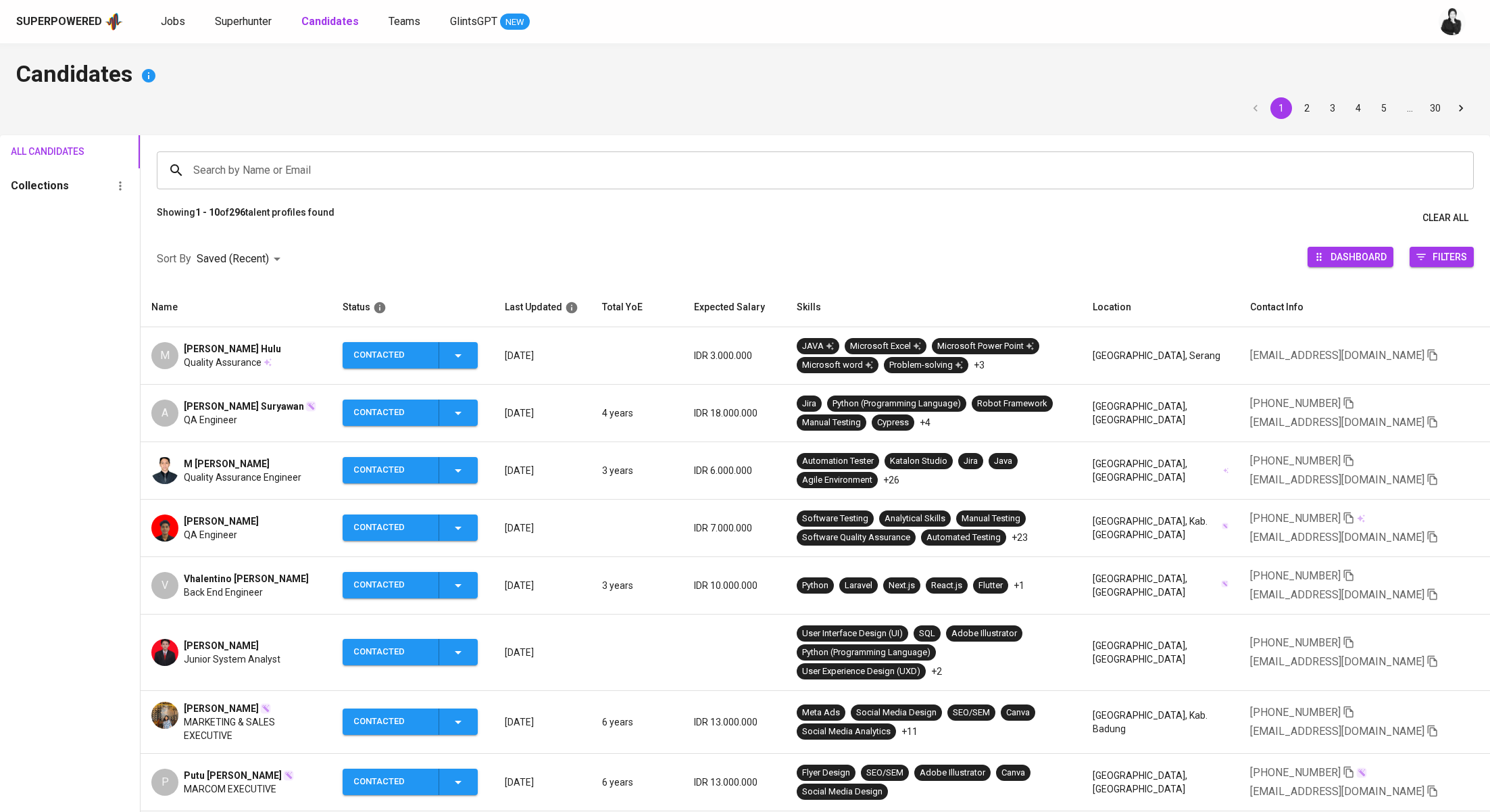
click at [237, 462] on span "M [PERSON_NAME]" at bounding box center [227, 463] width 85 height 13
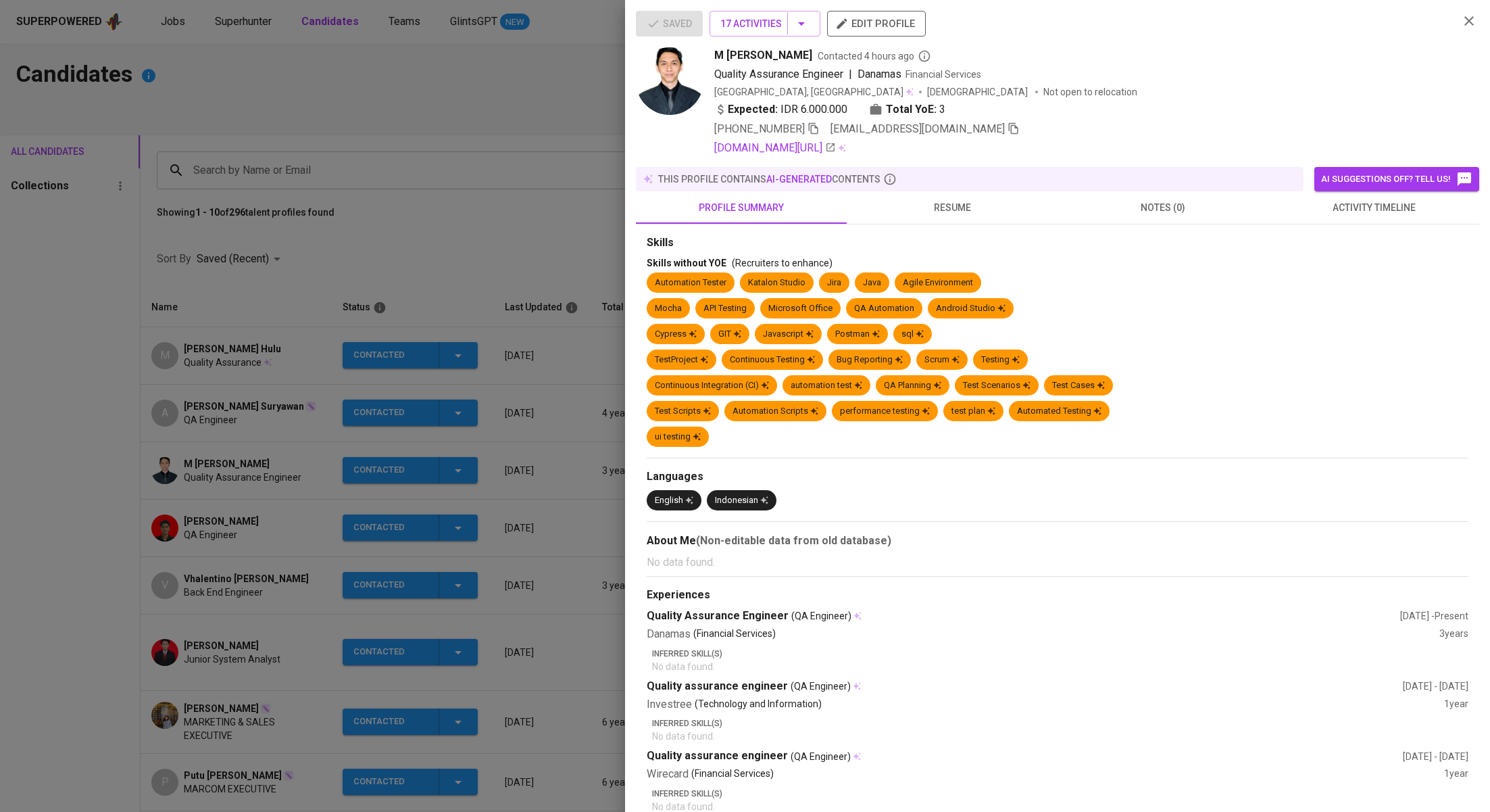
click at [1334, 221] on button "activity timeline" at bounding box center [1373, 207] width 211 height 32
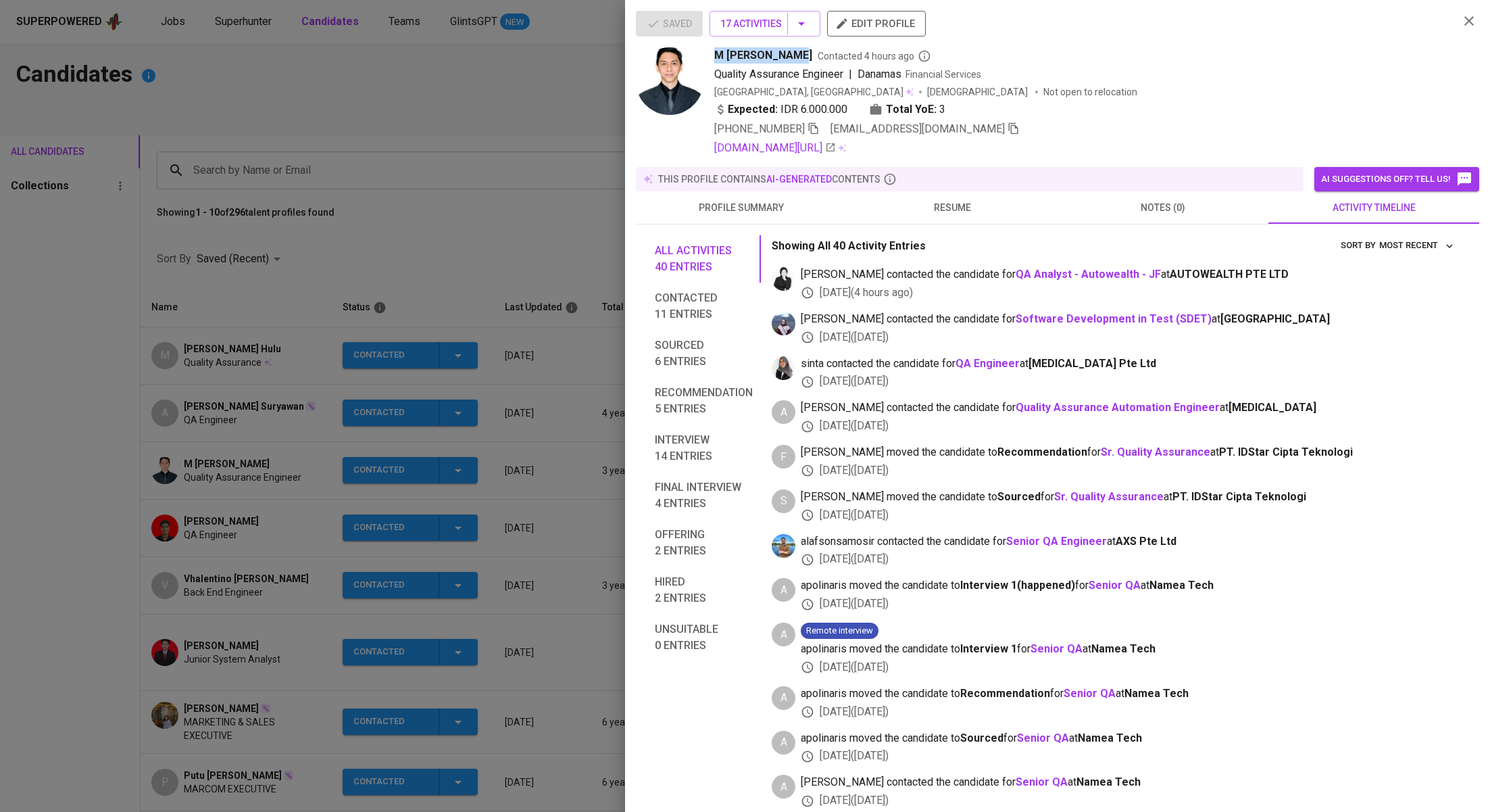
drag, startPoint x: 797, startPoint y: 59, endPoint x: 714, endPoint y: 57, distance: 83.0
click at [714, 57] on div "M [PERSON_NAME] Contacted 4 hours ago" at bounding box center [1081, 55] width 734 height 16
copy span "M [PERSON_NAME]"
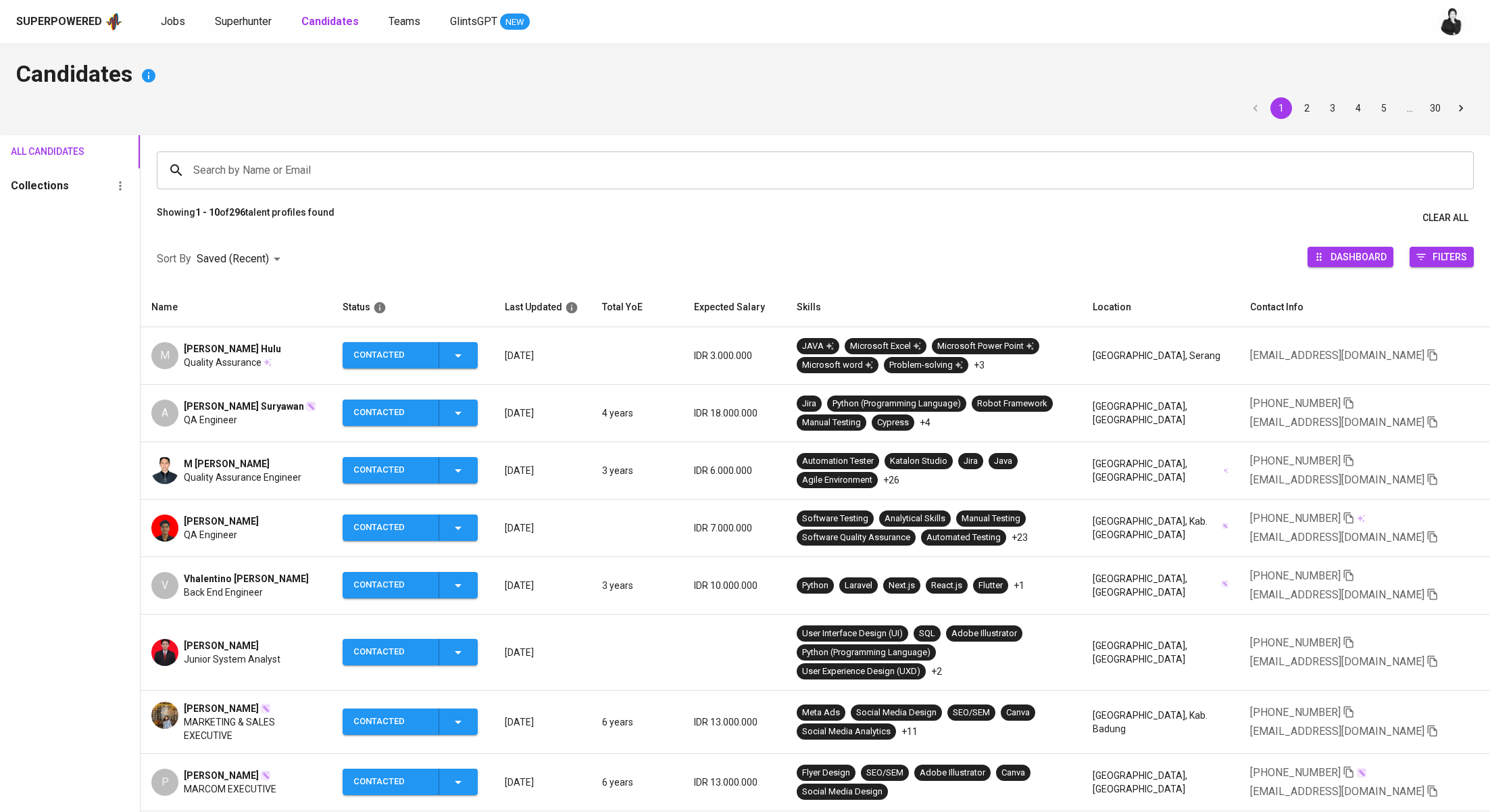
click at [272, 350] on span "Meiman Ryland Hulu" at bounding box center [233, 348] width 97 height 13
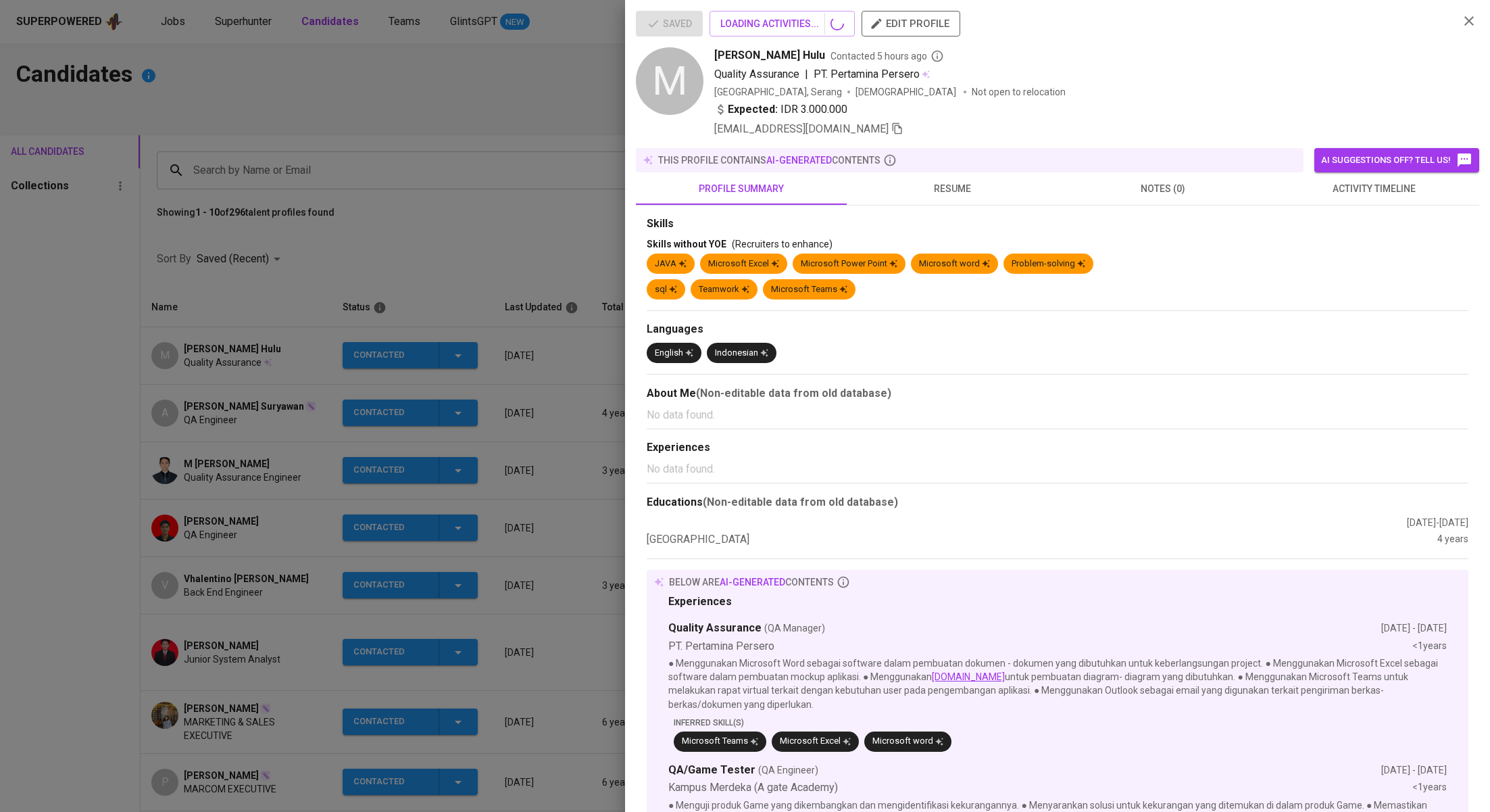
click at [1356, 198] on button "activity timeline" at bounding box center [1373, 188] width 211 height 32
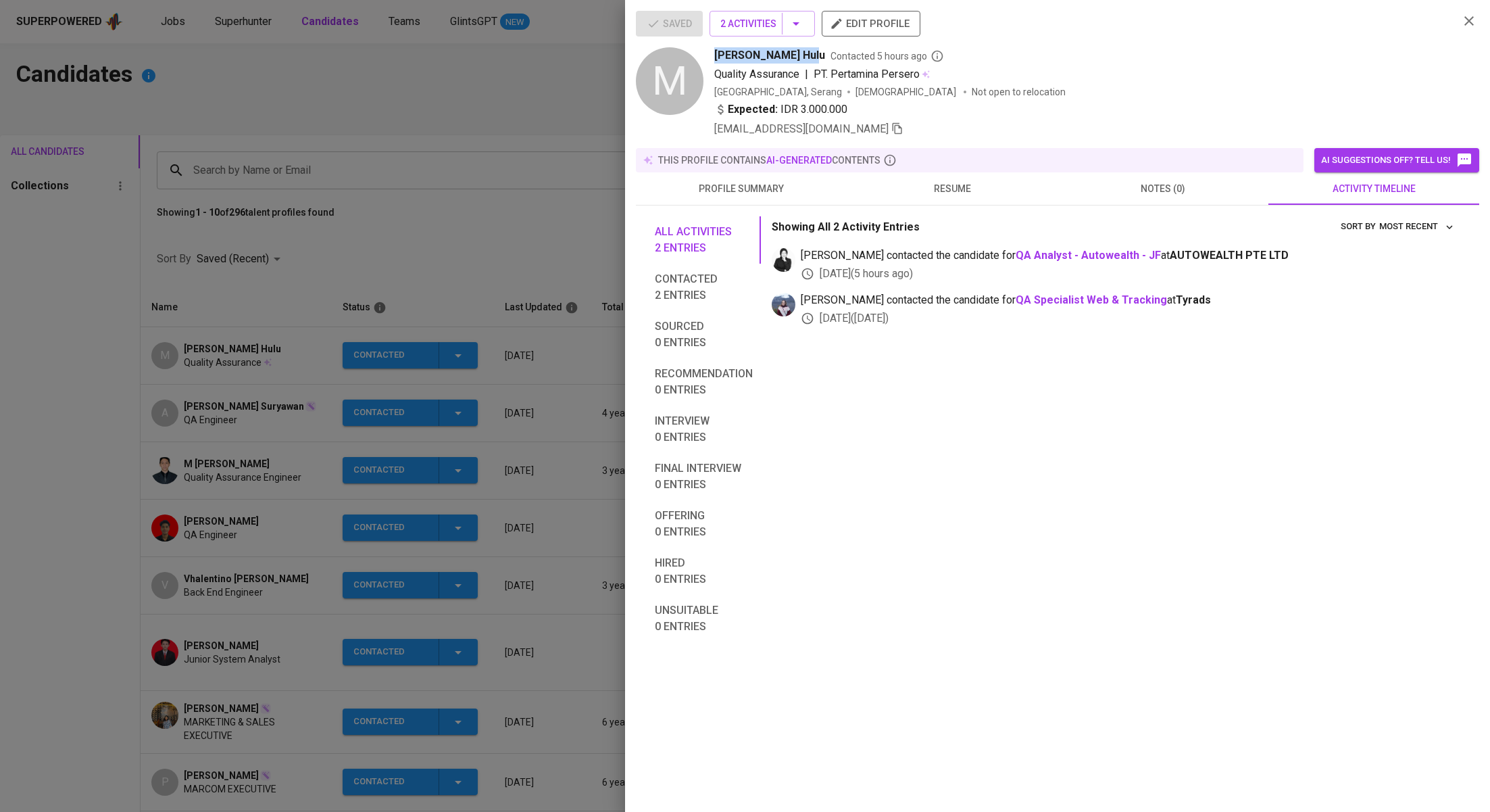
drag, startPoint x: 811, startPoint y: 54, endPoint x: 714, endPoint y: 56, distance: 97.0
click at [714, 56] on span "Meiman Ryland Hulu" at bounding box center [769, 55] width 111 height 16
click at [816, 56] on div "Meiman Ryland Hulu Contacted 5 hours ago" at bounding box center [1081, 55] width 734 height 16
drag, startPoint x: 816, startPoint y: 56, endPoint x: 707, endPoint y: 56, distance: 109.0
click at [707, 56] on div "M Meiman Ryland Hulu Contacted 5 hours ago Quality Assurance | PT. Pertamina Pe…" at bounding box center [1042, 92] width 812 height 90
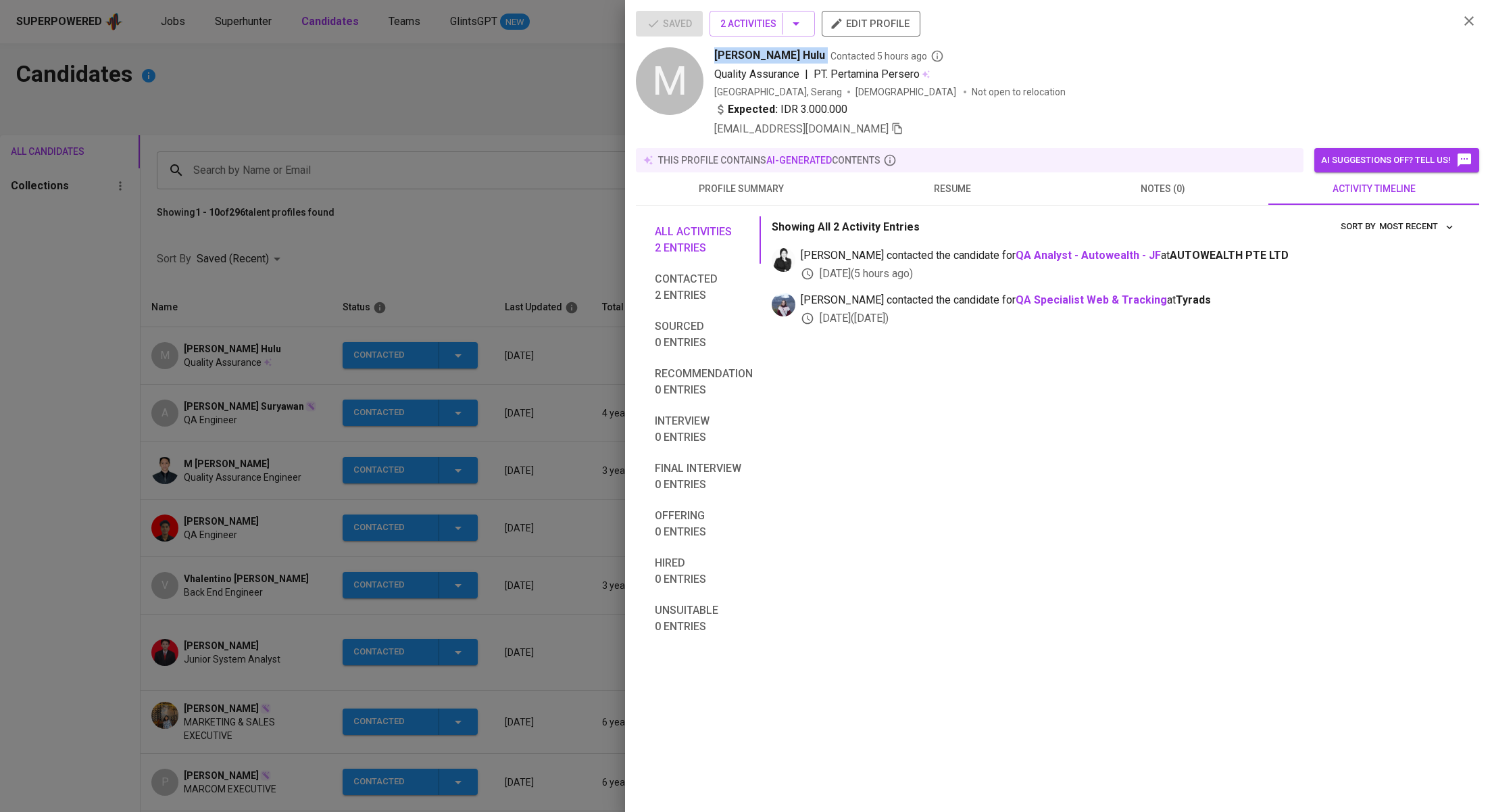
copy span "Meiman Ryland Hulu"
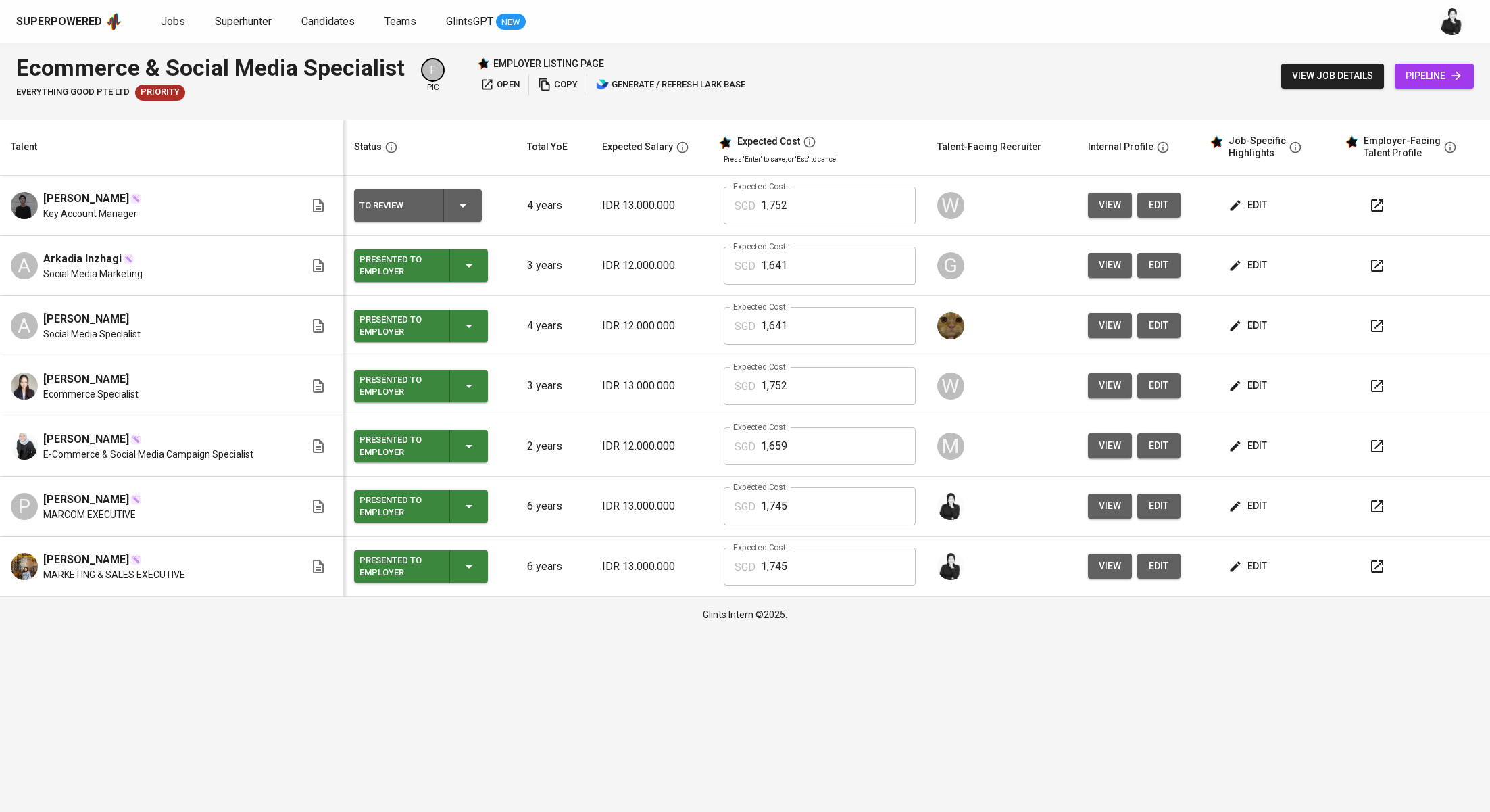
drag, startPoint x: 134, startPoint y: 501, endPoint x: 47, endPoint y: 459, distance: 96.6
click at [45, 498] on span "[PERSON_NAME]" at bounding box center [85, 499] width 85 height 16
copy span "Putu Budi Aryawan"
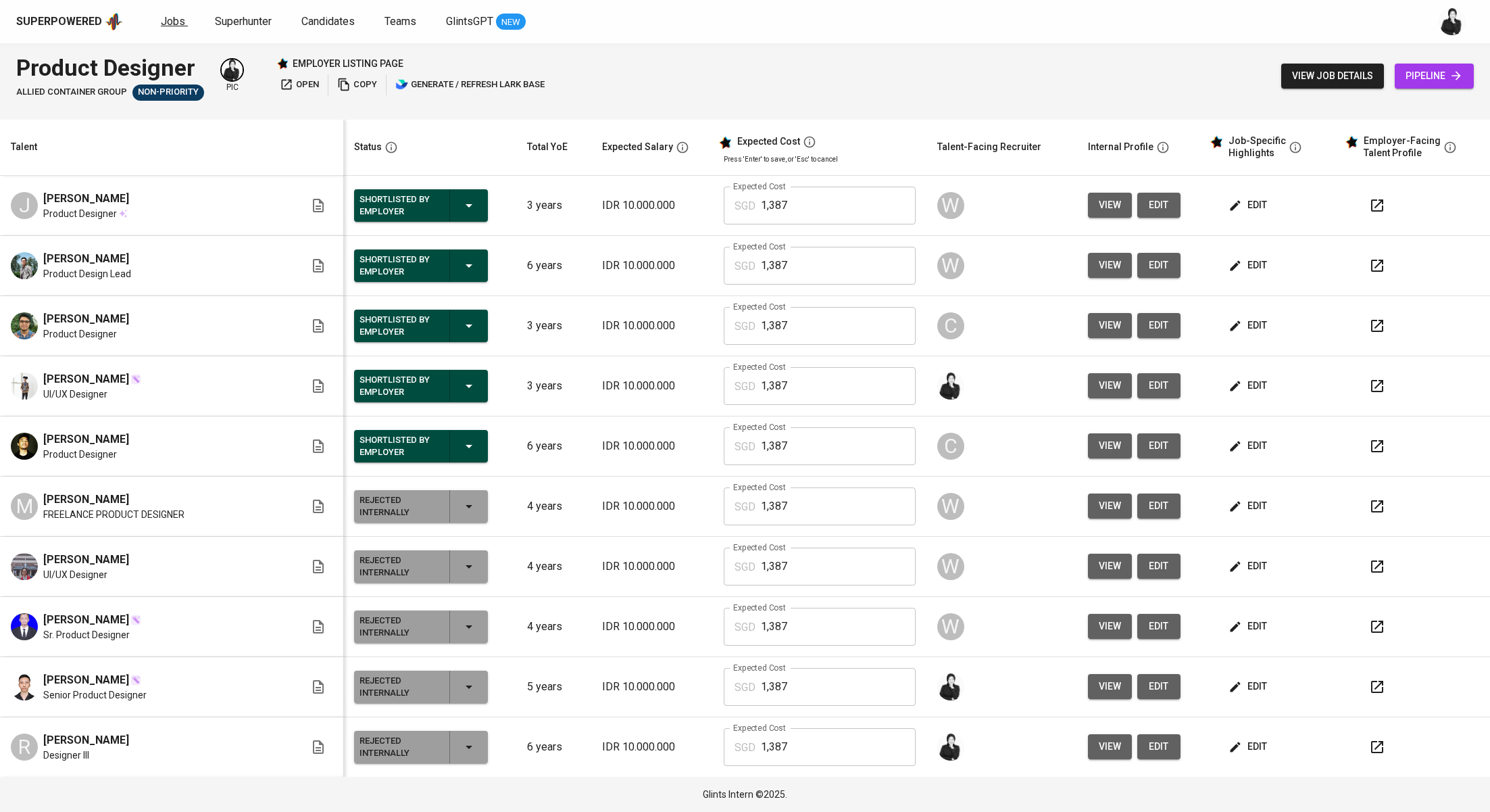
click at [169, 25] on span "Jobs" at bounding box center [172, 21] width 24 height 13
